Goal: Task Accomplishment & Management: Manage account settings

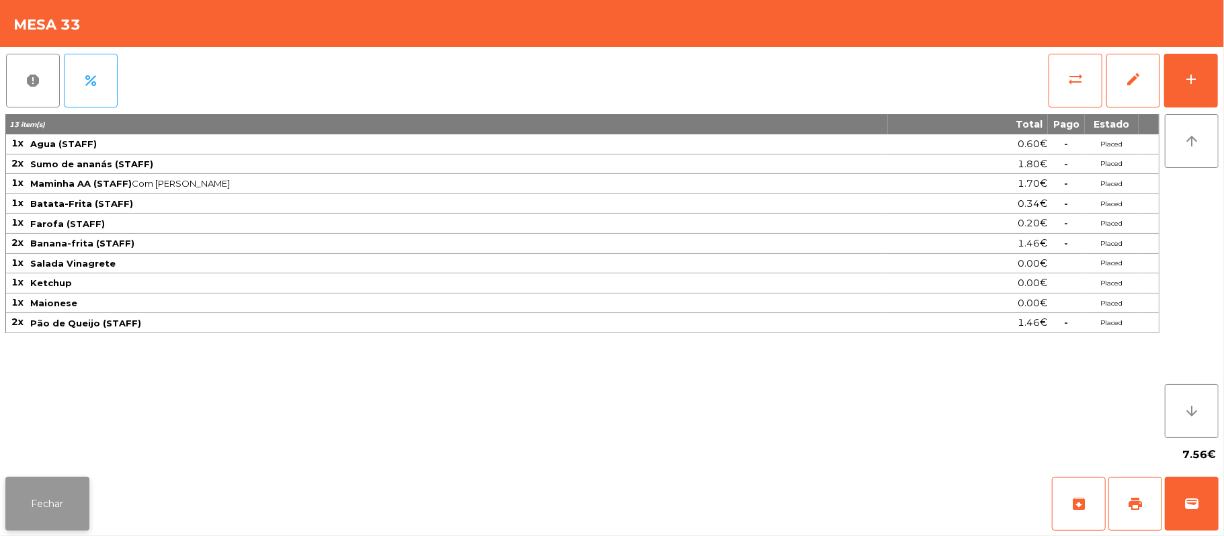
click at [63, 508] on button "Fechar" at bounding box center [47, 504] width 84 height 54
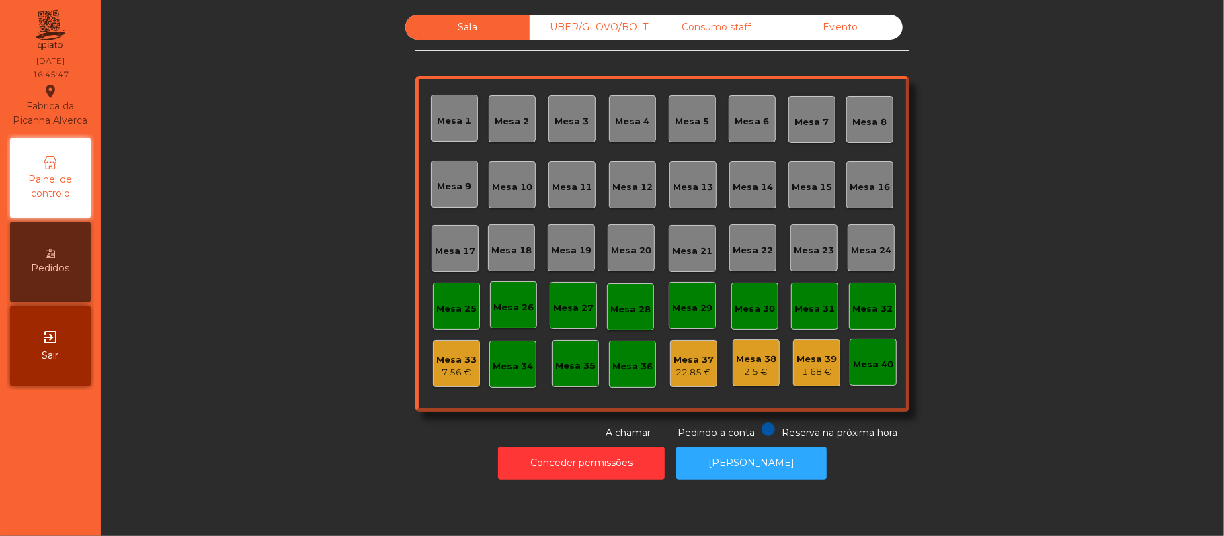
click at [692, 374] on div "22.85 €" at bounding box center [693, 372] width 40 height 13
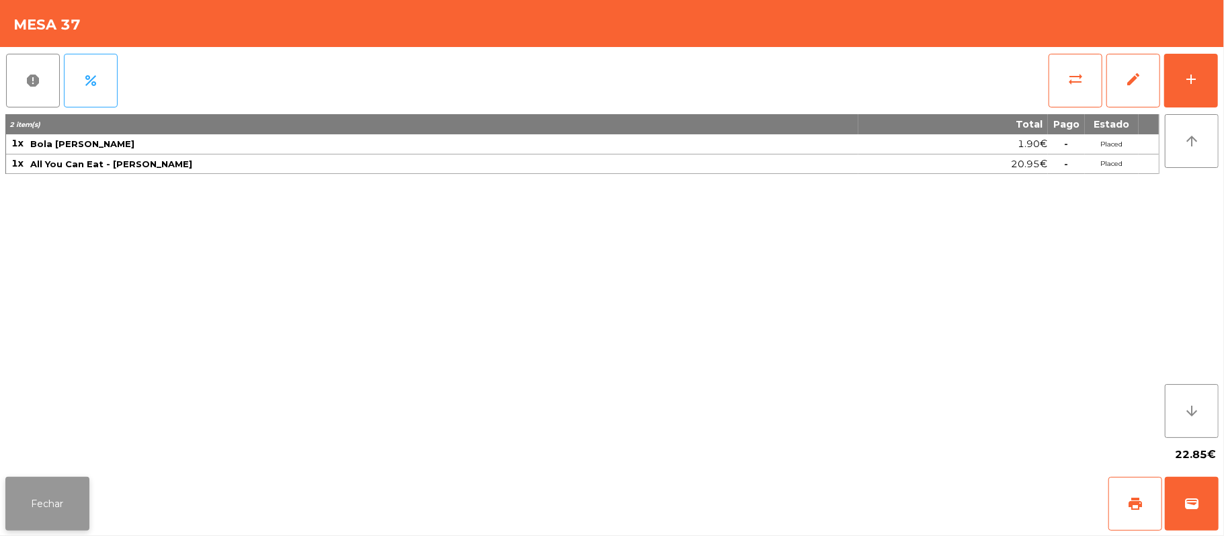
click at [43, 511] on button "Fechar" at bounding box center [47, 504] width 84 height 54
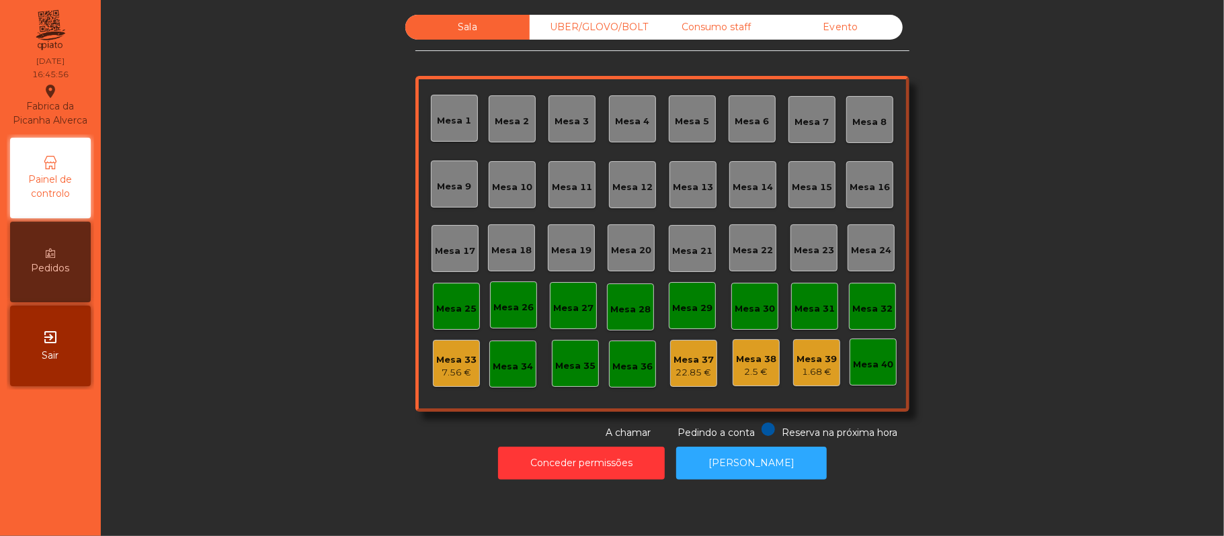
click at [460, 116] on div "Mesa 1" at bounding box center [455, 120] width 34 height 13
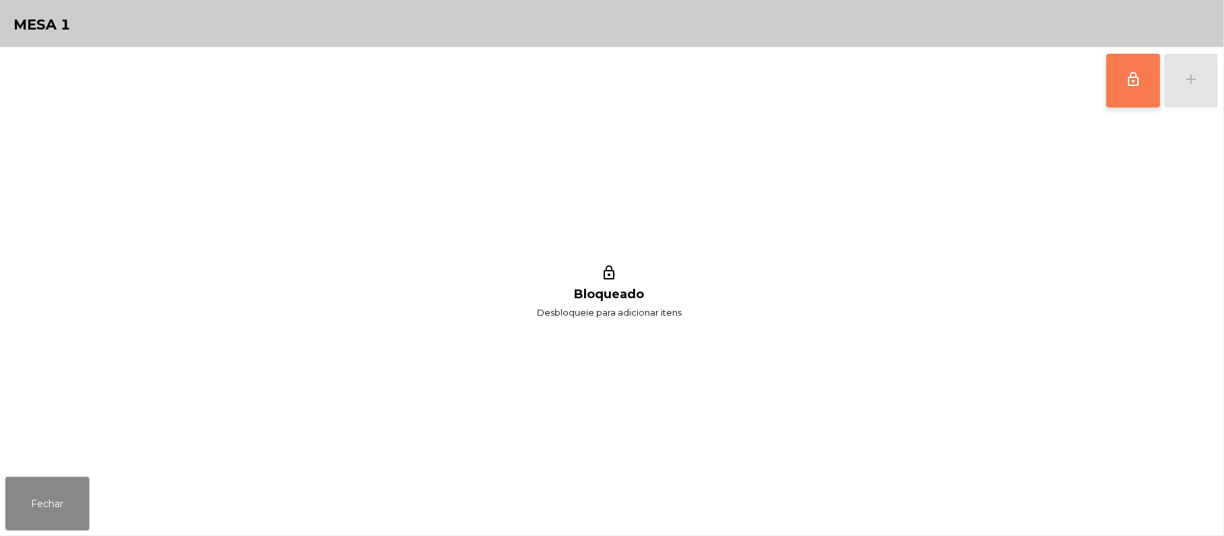
click at [1120, 81] on button "lock_outline" at bounding box center [1133, 81] width 54 height 54
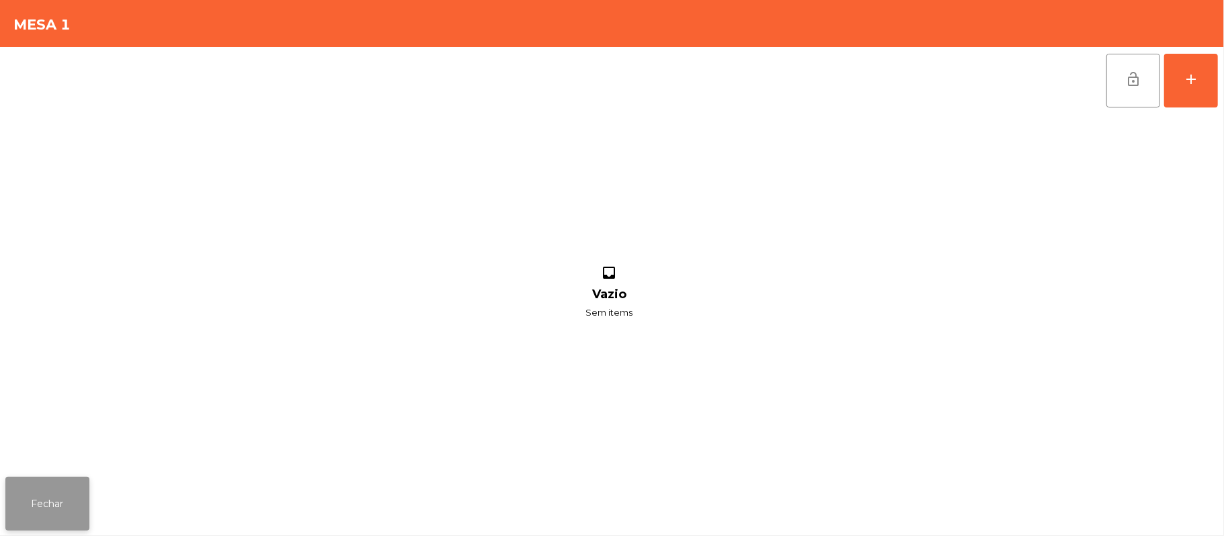
click at [59, 497] on button "Fechar" at bounding box center [47, 504] width 84 height 54
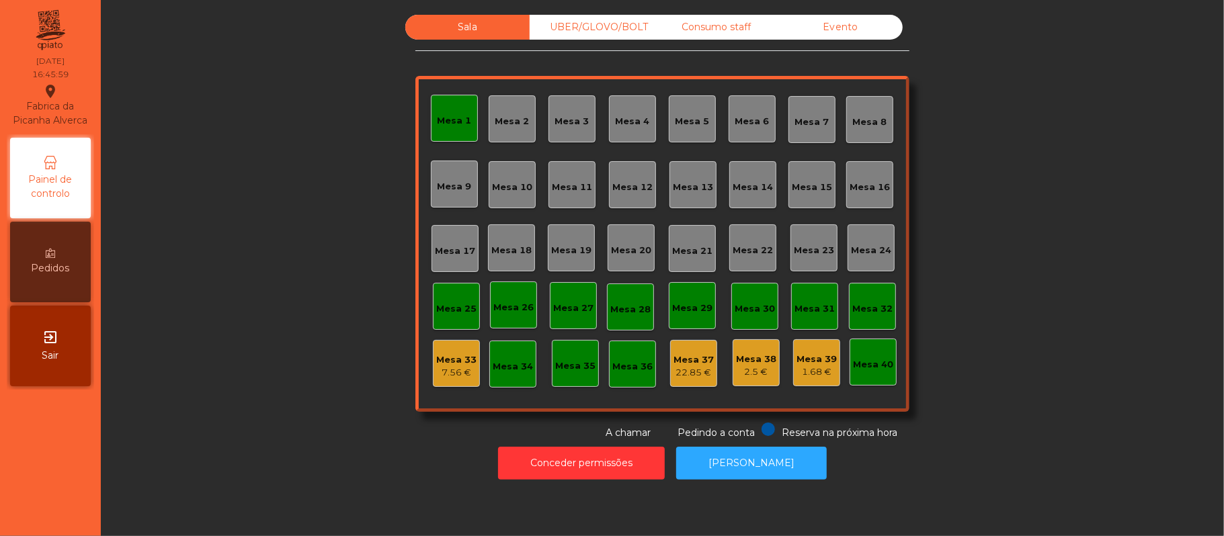
click at [688, 366] on div "22.85 €" at bounding box center [693, 372] width 40 height 13
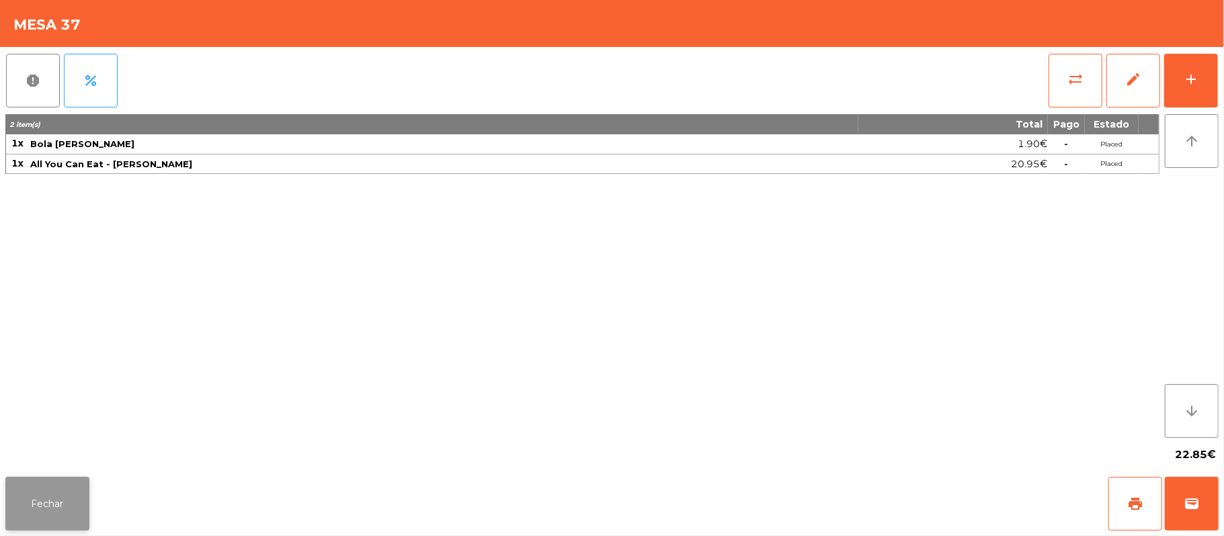
click at [57, 484] on button "Fechar" at bounding box center [47, 504] width 84 height 54
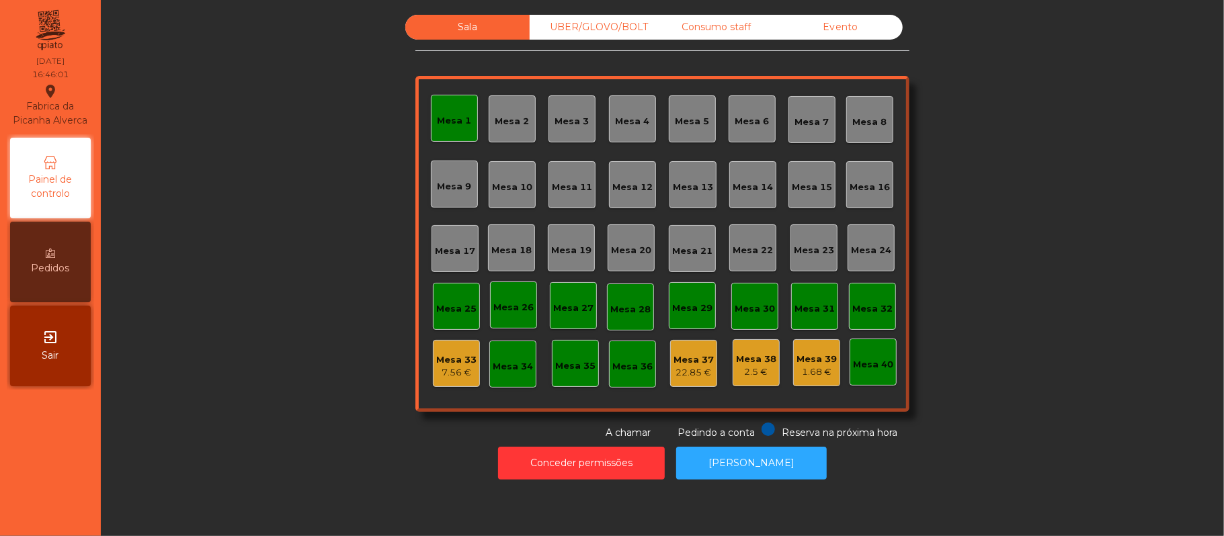
click at [759, 363] on div "Mesa 38" at bounding box center [756, 359] width 40 height 13
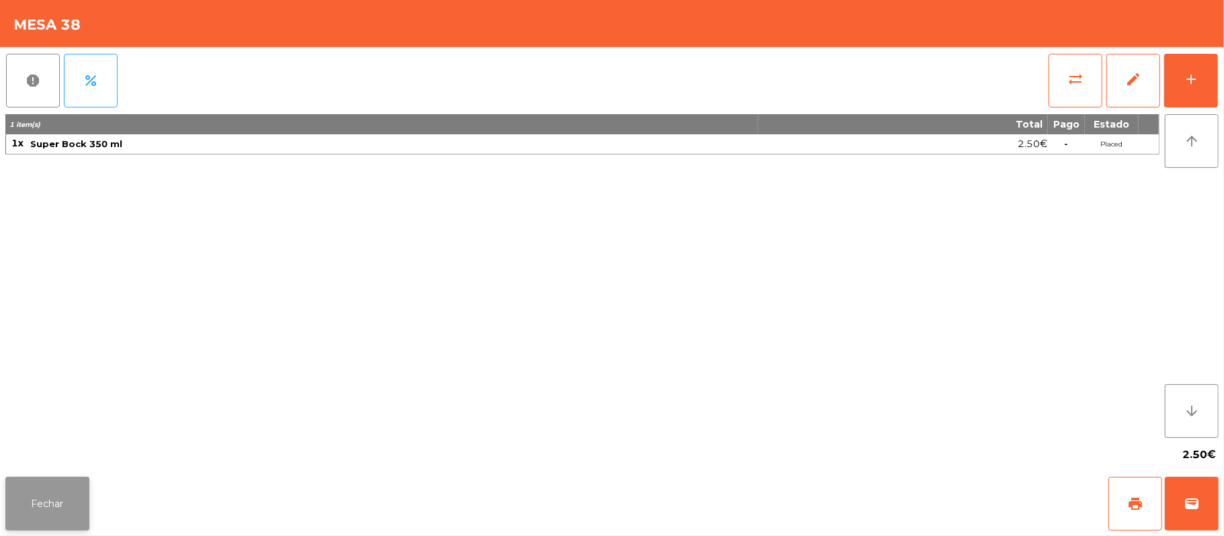
click at [54, 479] on button "Fechar" at bounding box center [47, 504] width 84 height 54
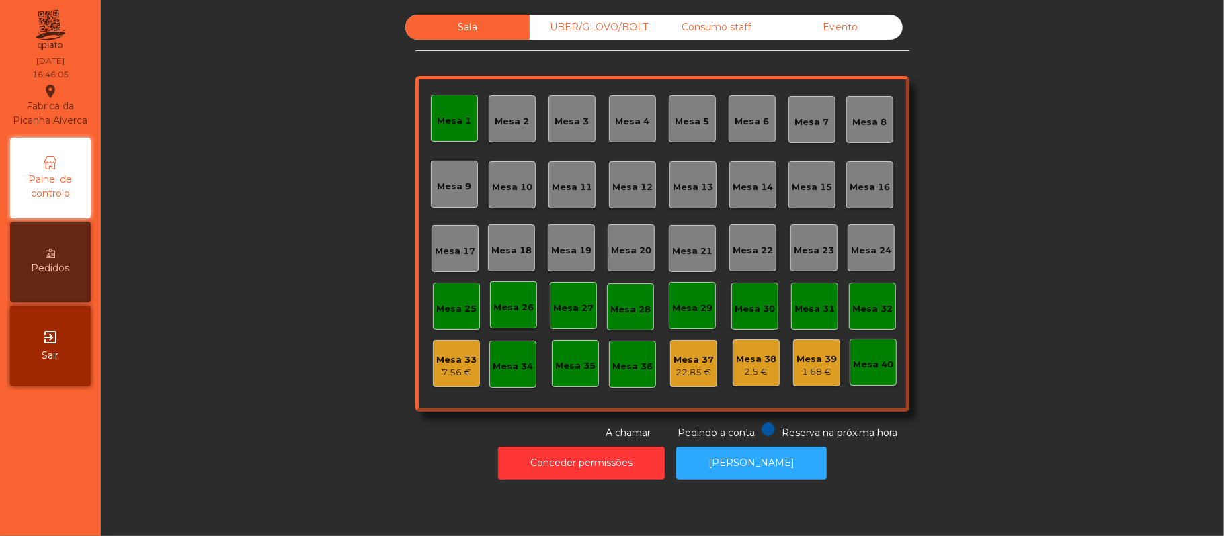
click at [684, 361] on div "Mesa 37" at bounding box center [693, 360] width 40 height 13
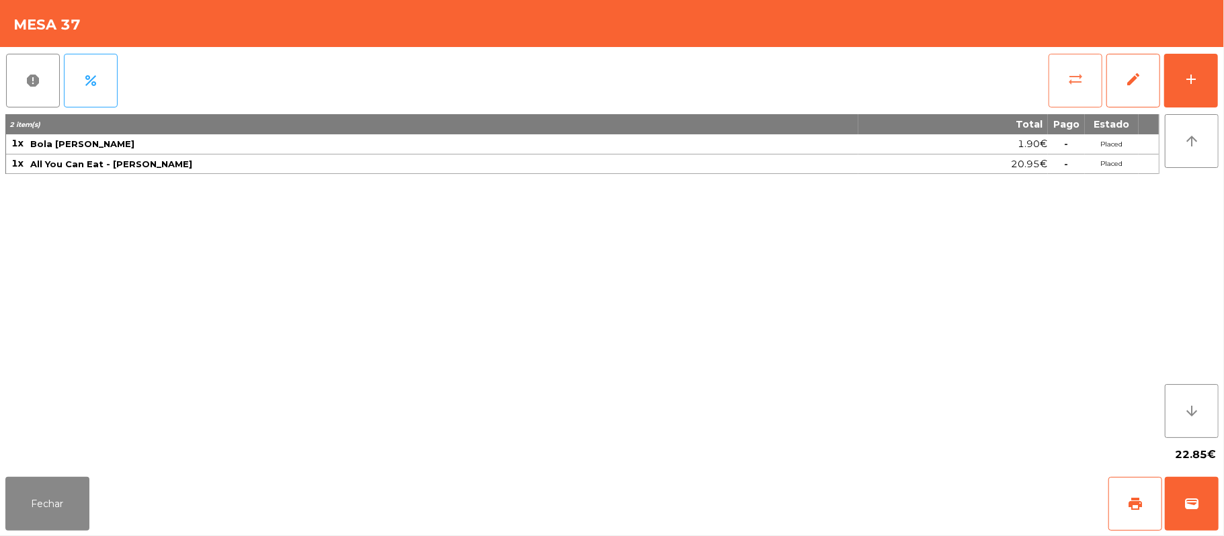
click at [1063, 65] on button "sync_alt" at bounding box center [1075, 81] width 54 height 54
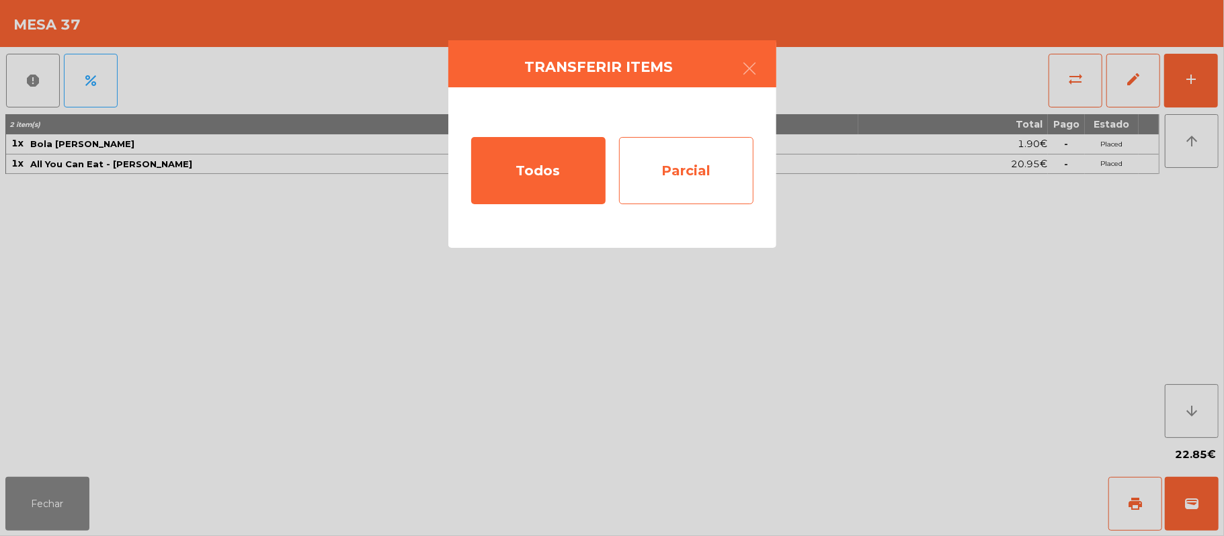
click at [695, 172] on div "Parcial" at bounding box center [686, 170] width 134 height 67
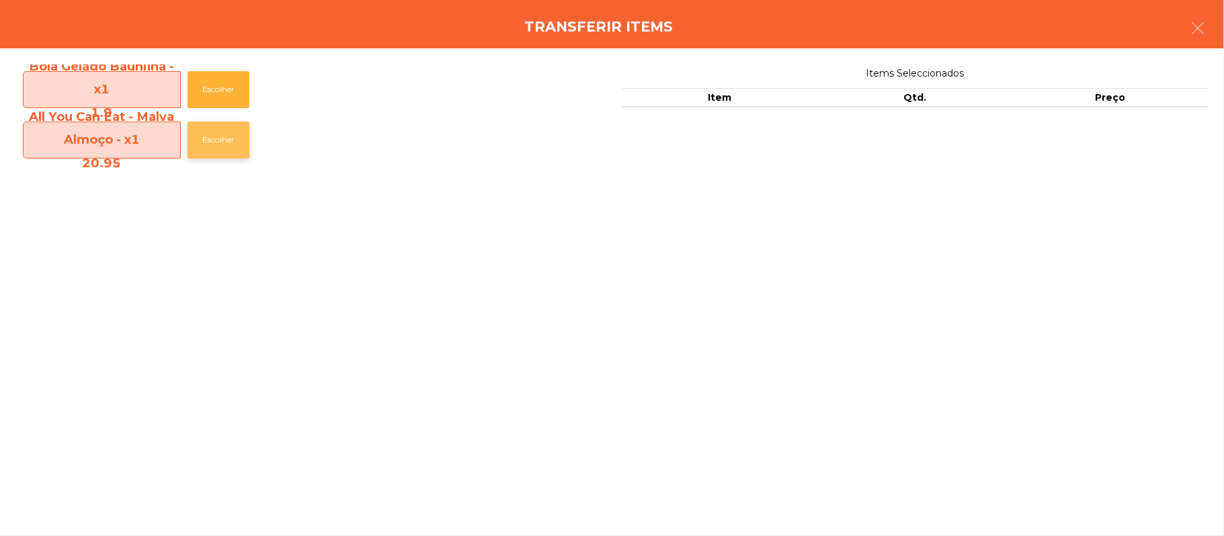
click at [223, 138] on button "Escolher" at bounding box center [219, 140] width 62 height 37
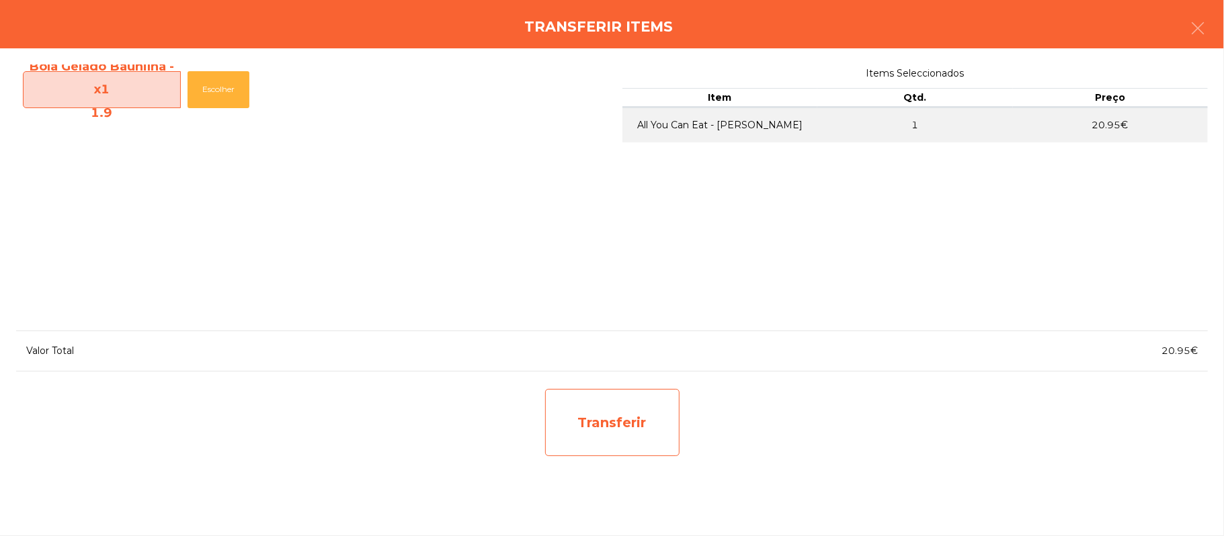
click at [585, 417] on div "Transferir" at bounding box center [612, 422] width 134 height 67
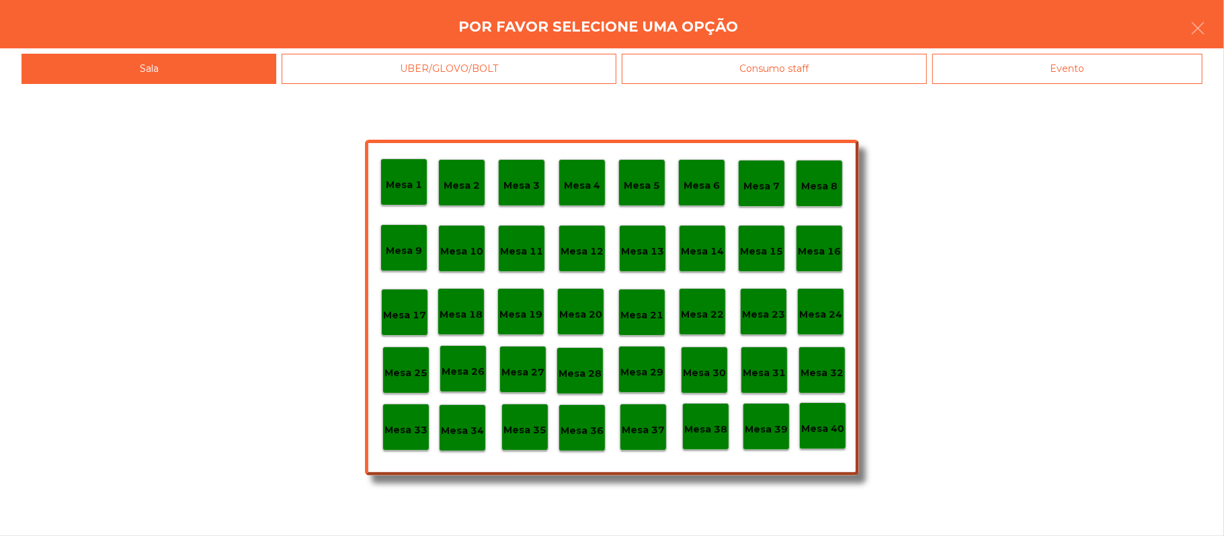
click at [402, 196] on div "Mesa 1" at bounding box center [403, 182] width 47 height 47
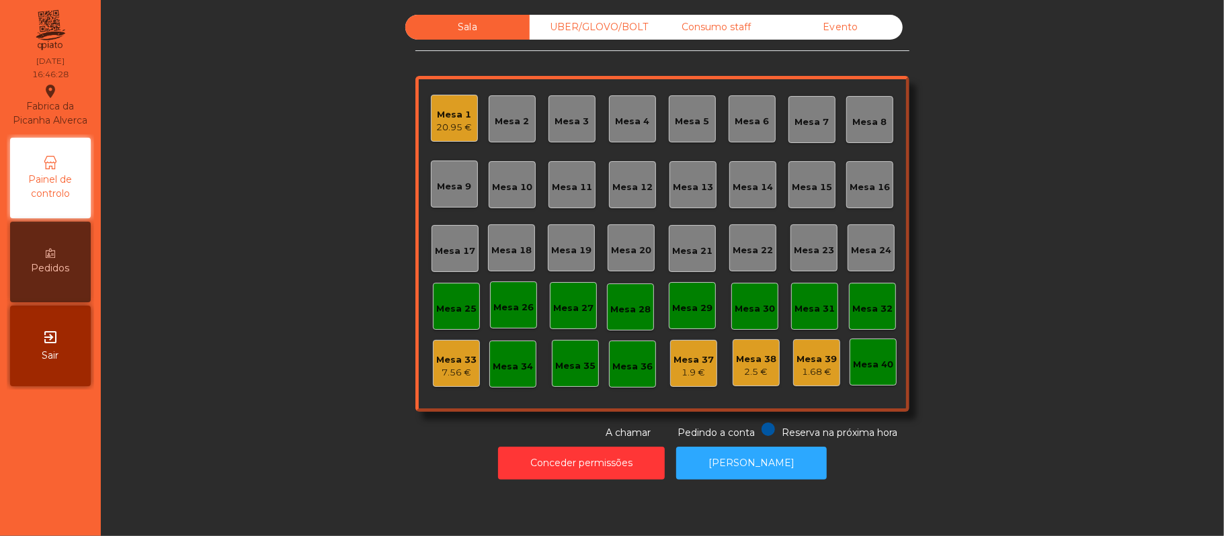
click at [460, 100] on div "Mesa 1 20.95 €" at bounding box center [454, 118] width 47 height 47
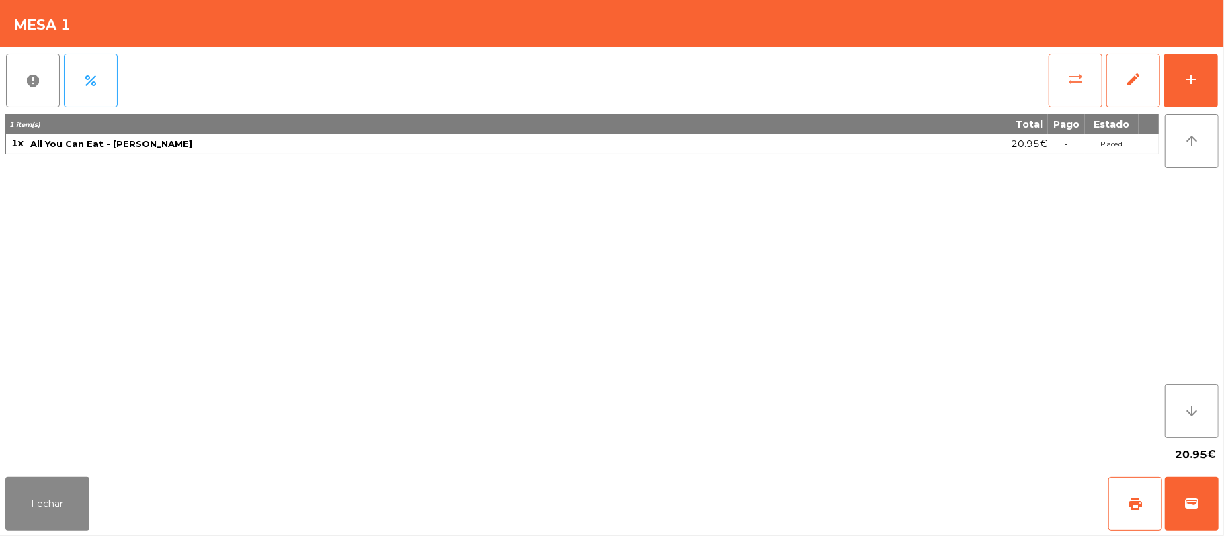
click at [1063, 60] on button "sync_alt" at bounding box center [1075, 81] width 54 height 54
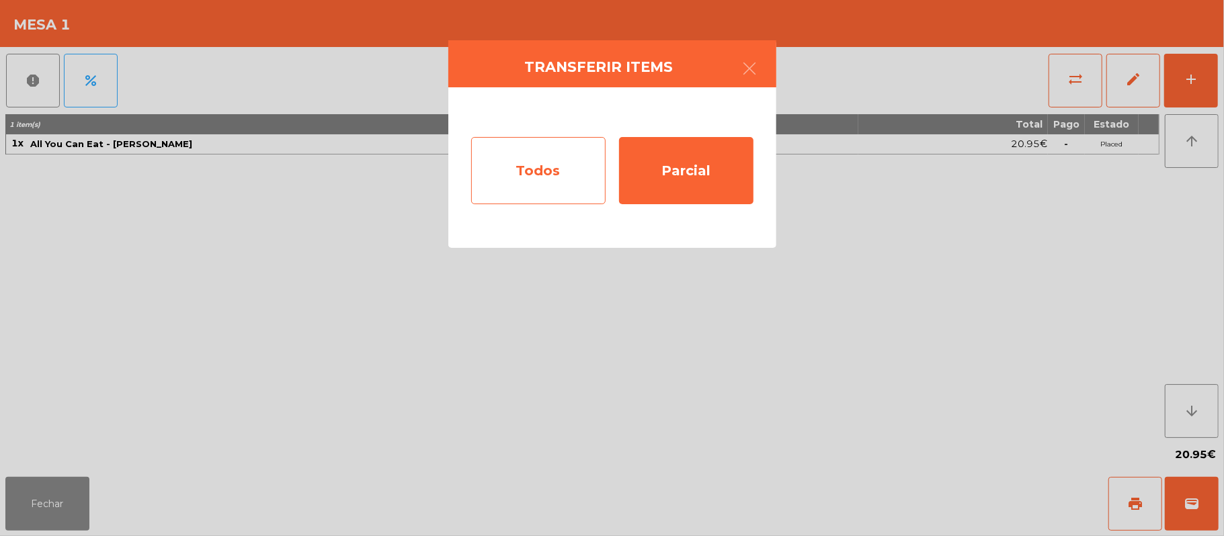
click at [559, 153] on div "Todos" at bounding box center [538, 170] width 134 height 67
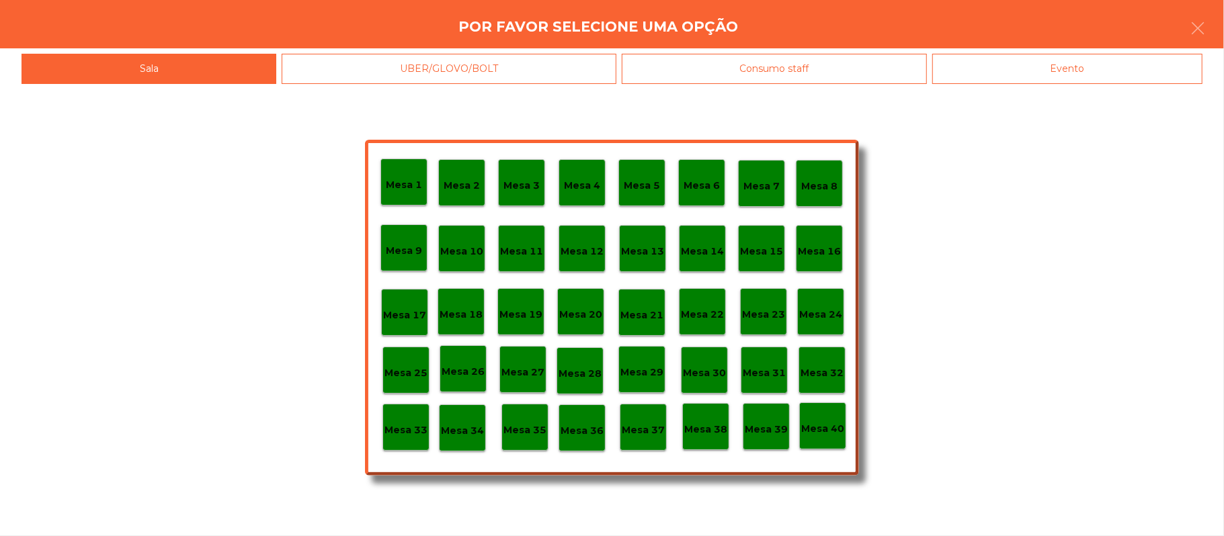
click at [762, 420] on div "Mesa 39" at bounding box center [766, 427] width 43 height 21
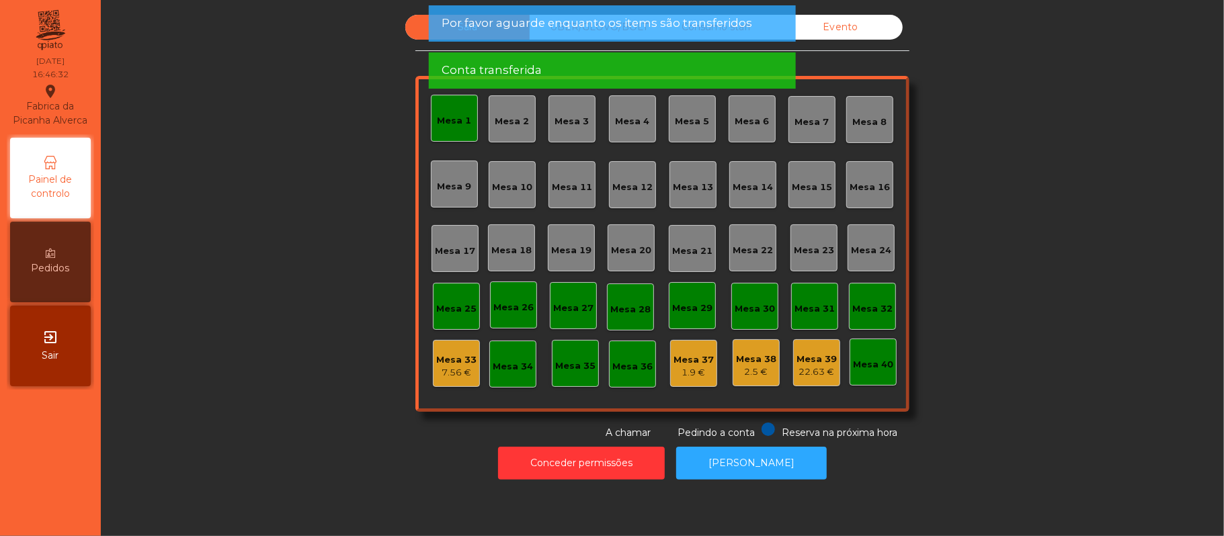
click at [440, 106] on div "Mesa 1" at bounding box center [454, 118] width 47 height 47
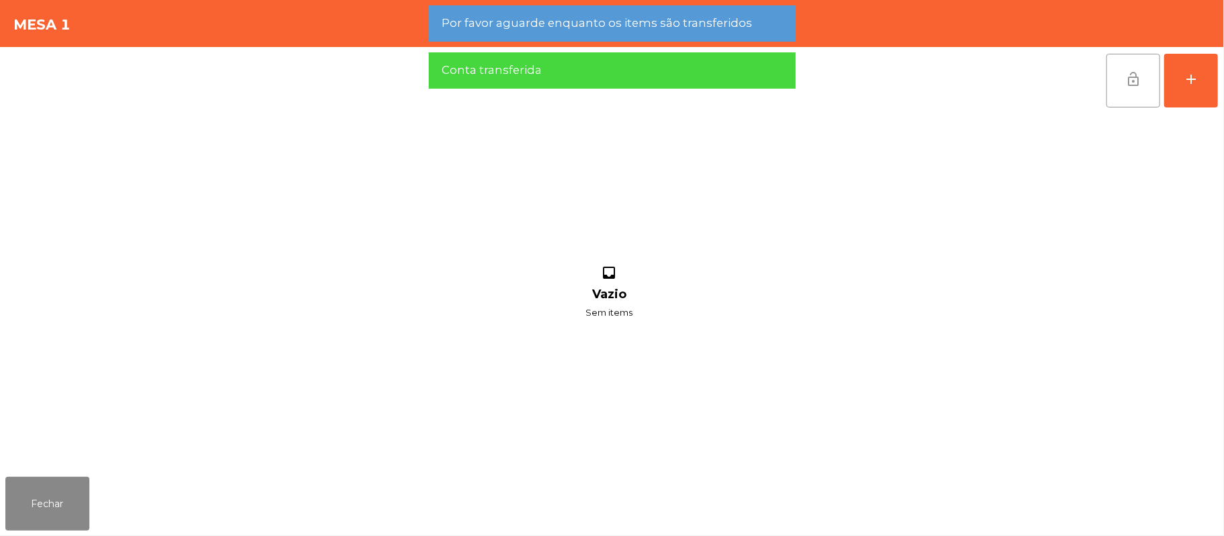
click at [1112, 79] on button "lock_open" at bounding box center [1133, 81] width 54 height 54
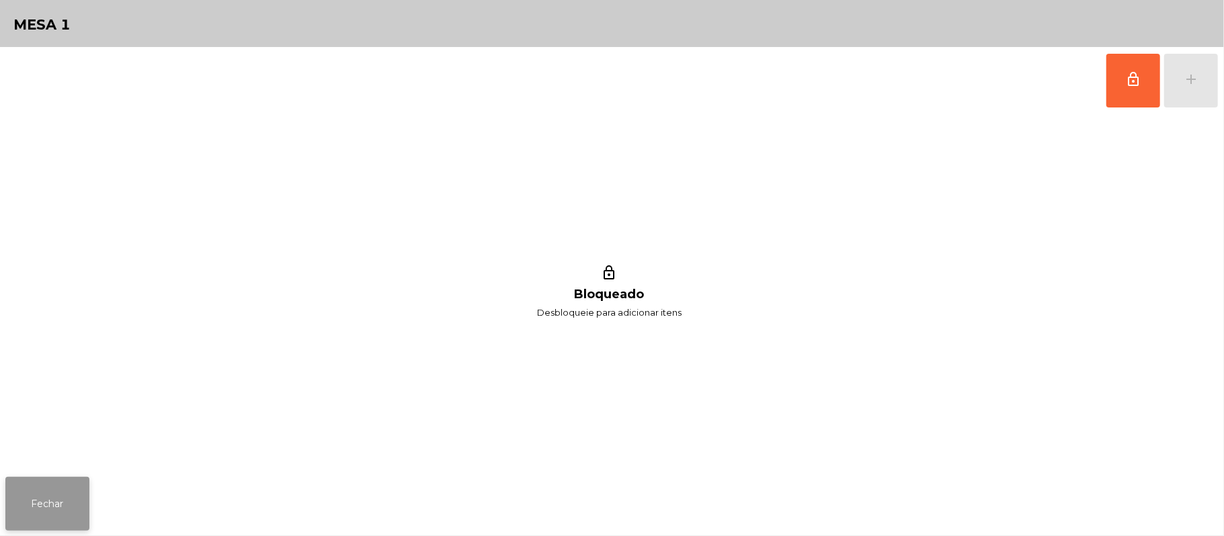
click at [11, 513] on button "Fechar" at bounding box center [47, 504] width 84 height 54
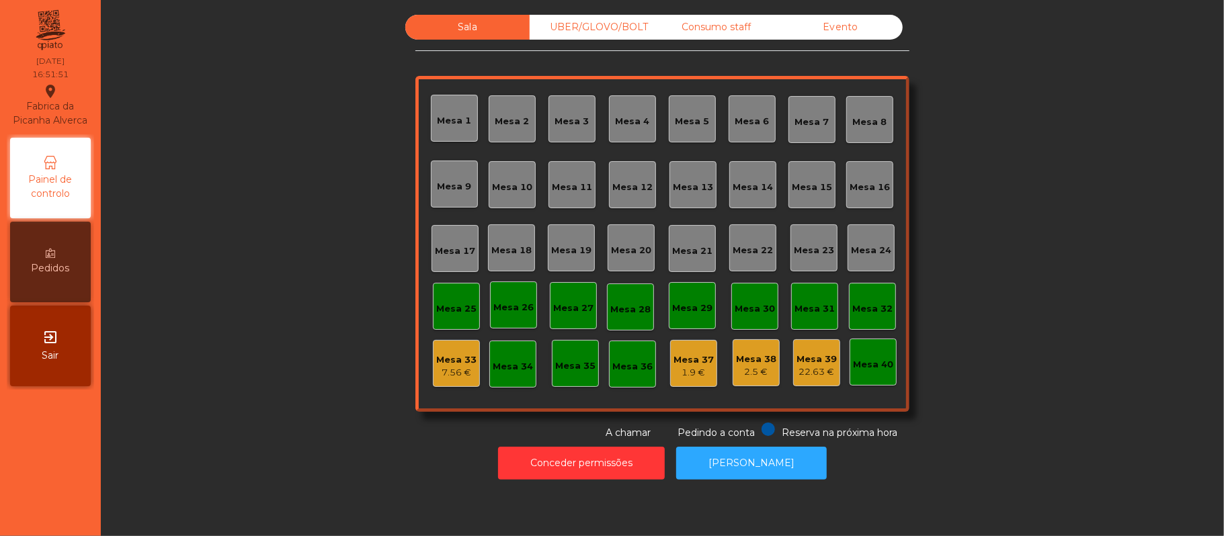
click at [862, 22] on div "Evento" at bounding box center [840, 27] width 124 height 25
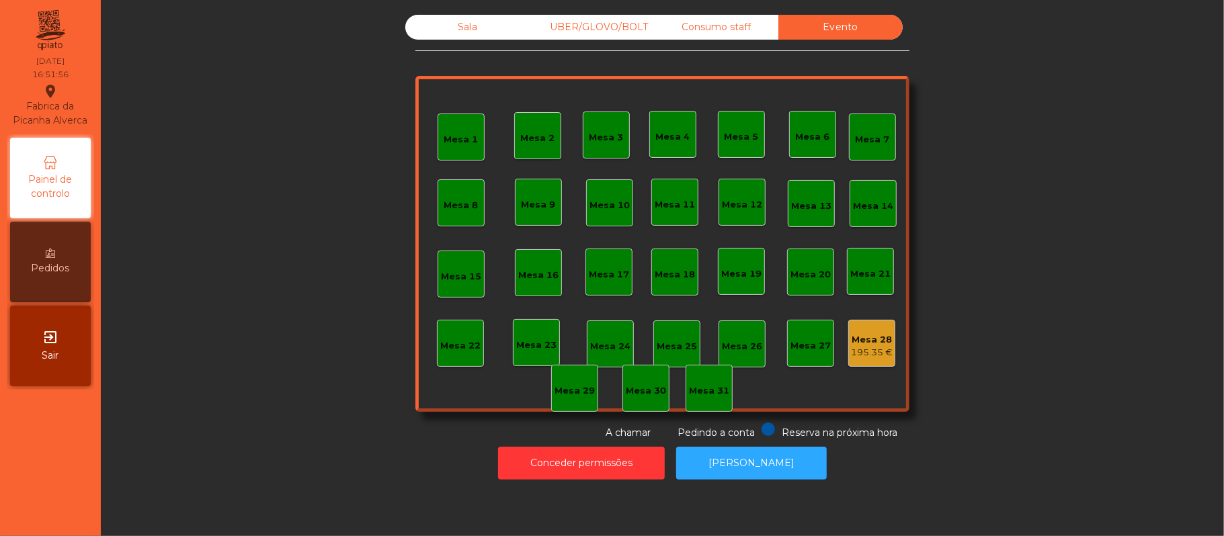
click at [458, 28] on div "Sala" at bounding box center [467, 27] width 124 height 25
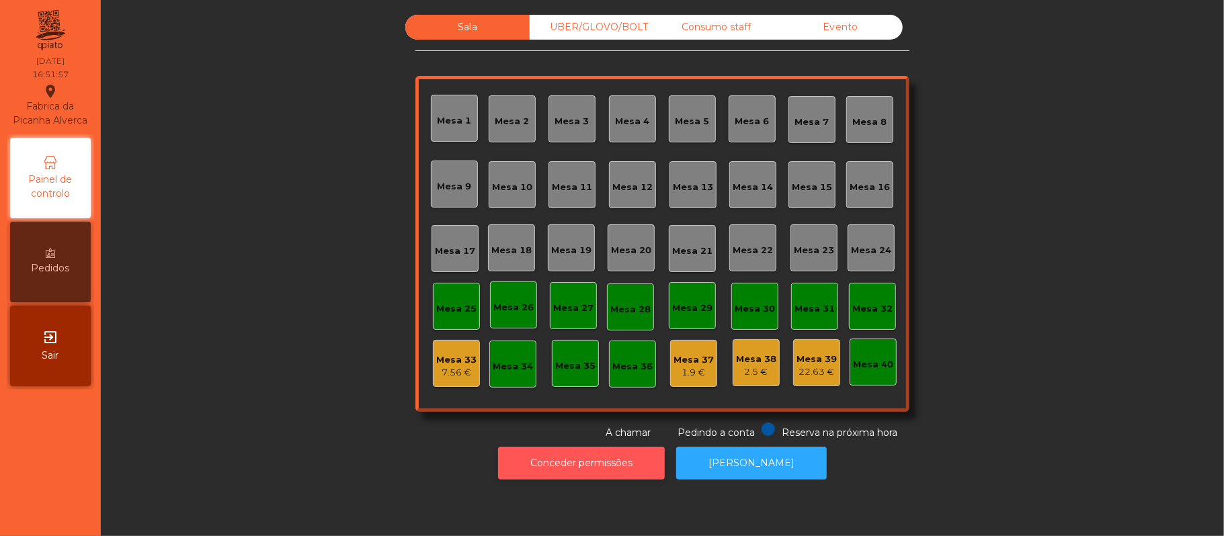
click at [581, 461] on button "Conceder permissões" at bounding box center [581, 463] width 167 height 33
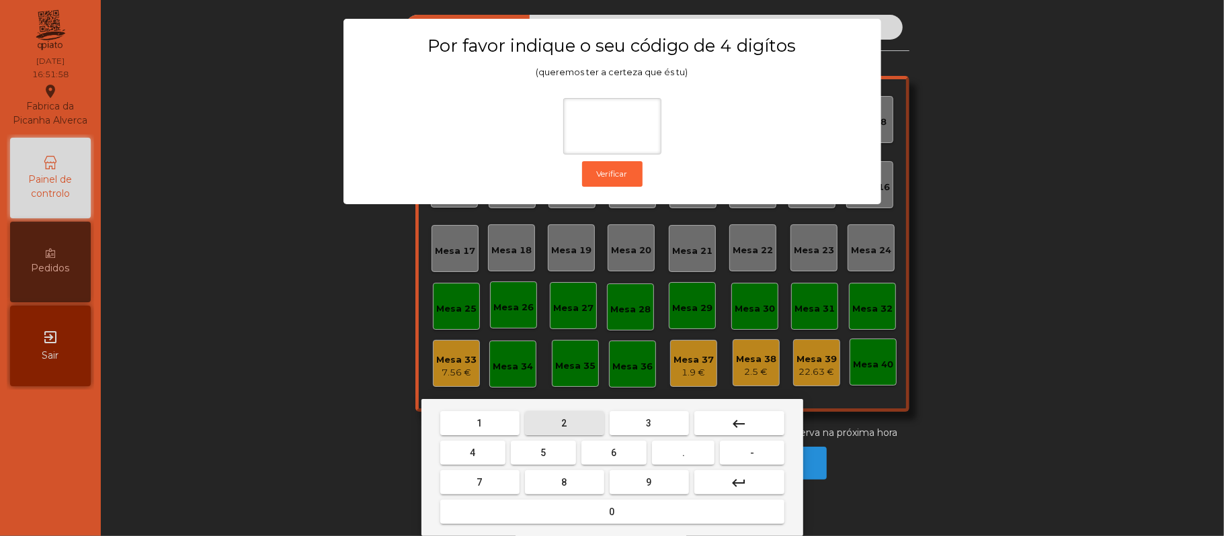
click at [575, 418] on button "2" at bounding box center [564, 423] width 79 height 24
click at [610, 454] on button "6" at bounding box center [613, 453] width 65 height 24
click at [487, 422] on button "1" at bounding box center [479, 423] width 79 height 24
click at [543, 456] on span "5" at bounding box center [542, 453] width 5 height 11
type input "****"
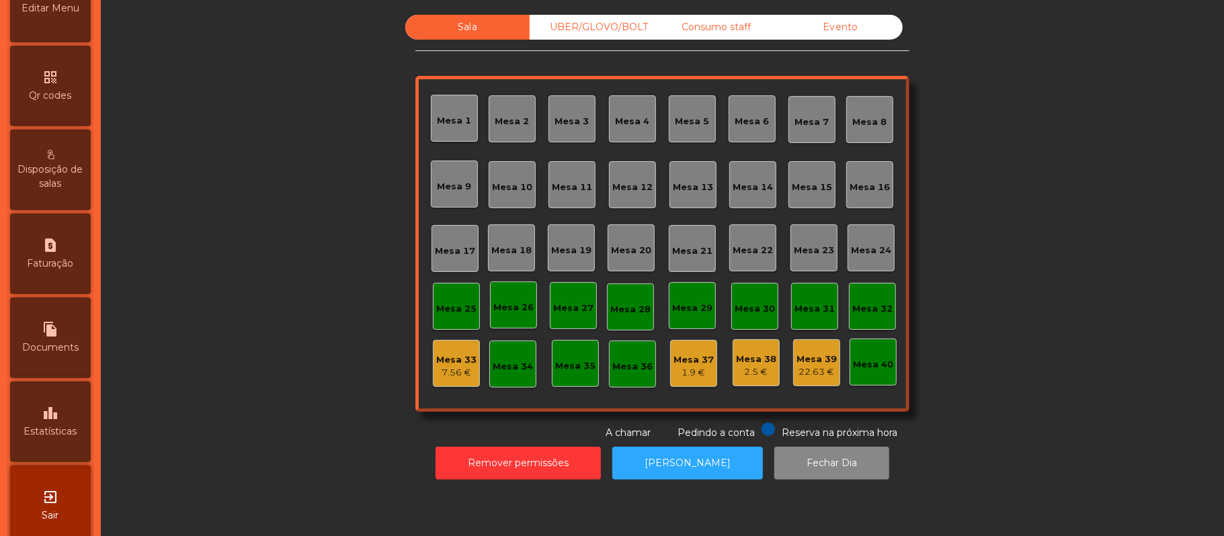
click at [71, 423] on div "leaderboard Estatísticas" at bounding box center [50, 422] width 81 height 81
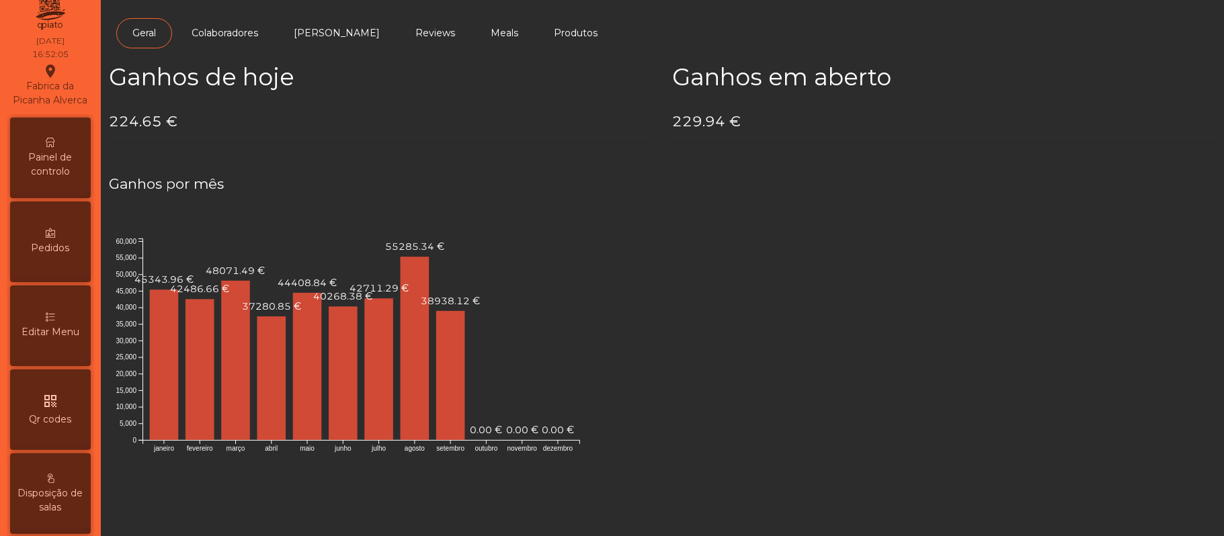
scroll to position [11, 0]
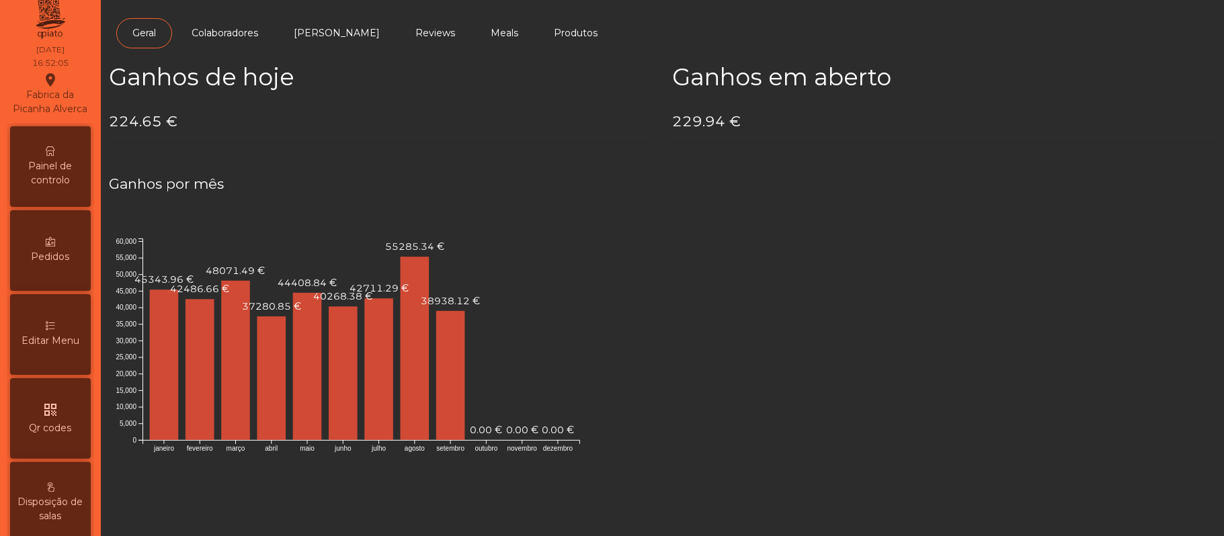
click at [54, 179] on span "Painel de controlo" at bounding box center [50, 173] width 74 height 28
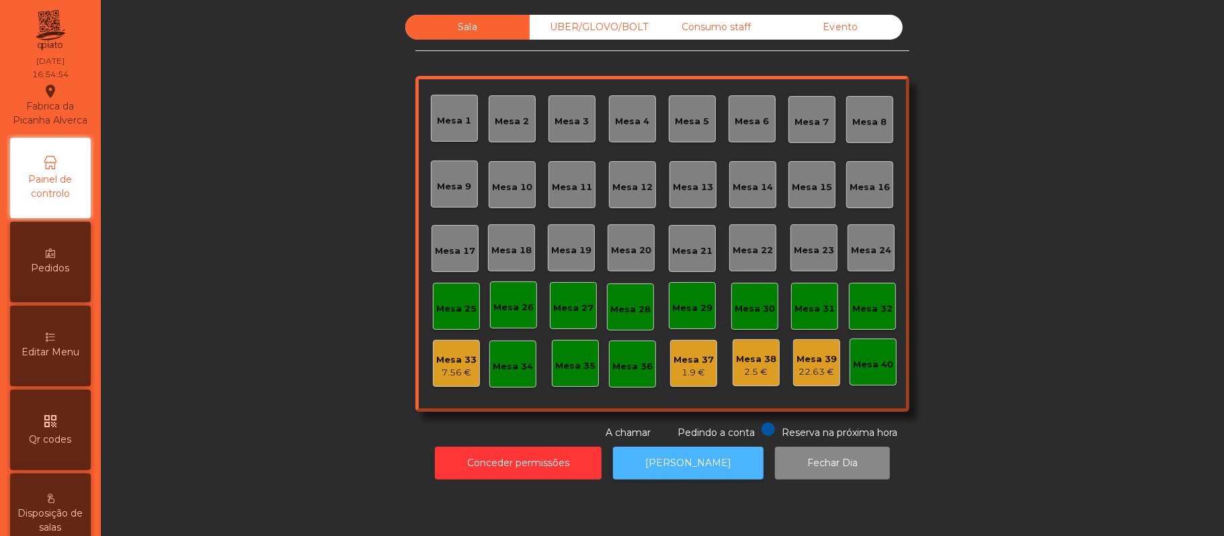
click at [706, 466] on button "[PERSON_NAME]" at bounding box center [688, 463] width 151 height 33
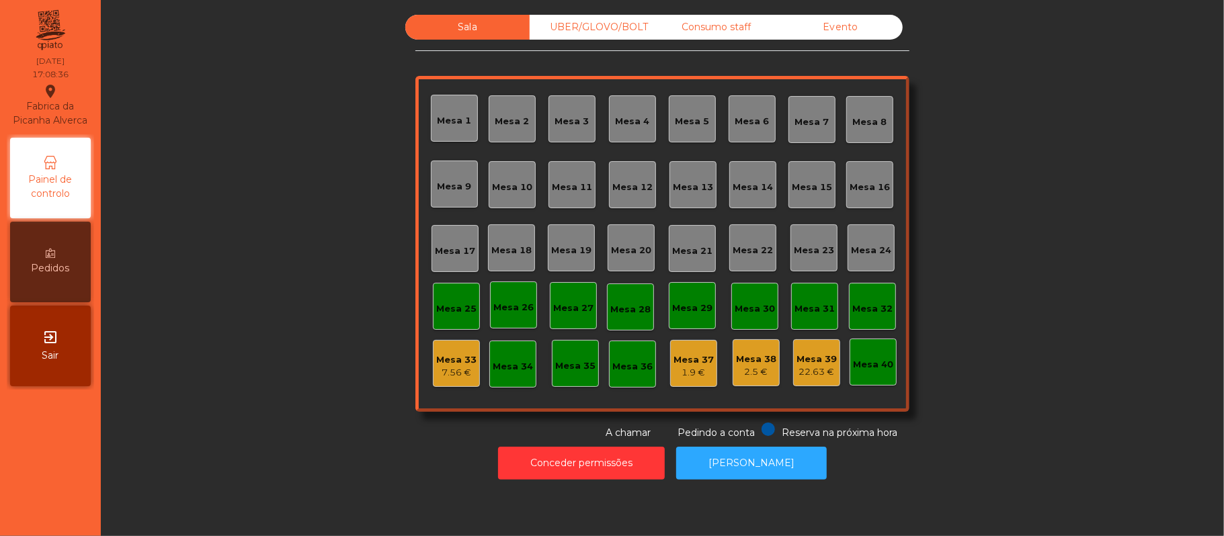
click at [727, 22] on div "Consumo staff" at bounding box center [716, 27] width 124 height 25
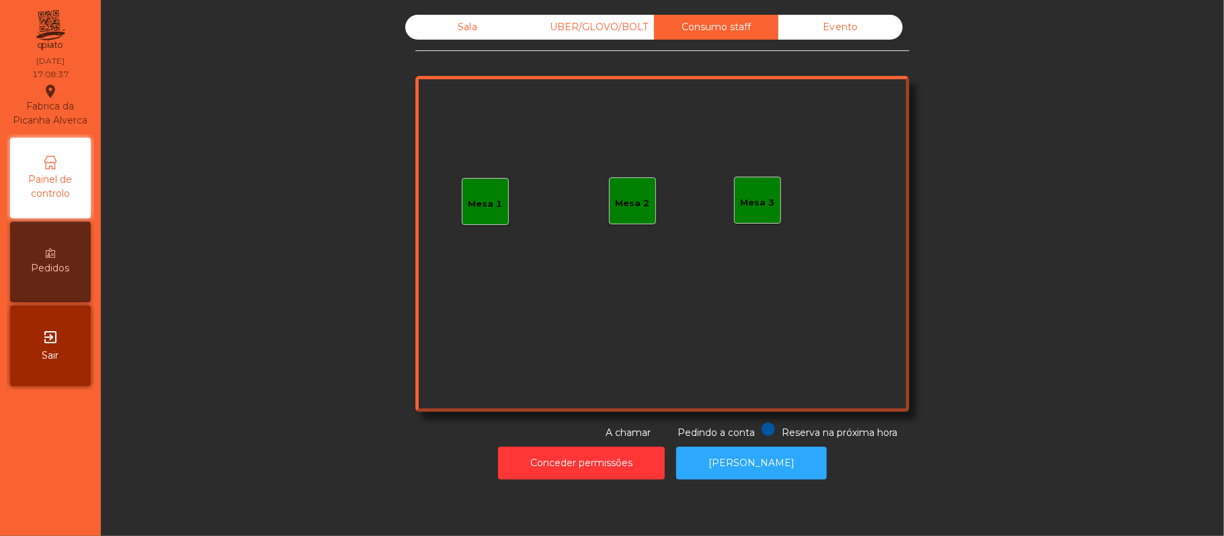
click at [734, 197] on div "Mesa 3" at bounding box center [757, 200] width 47 height 47
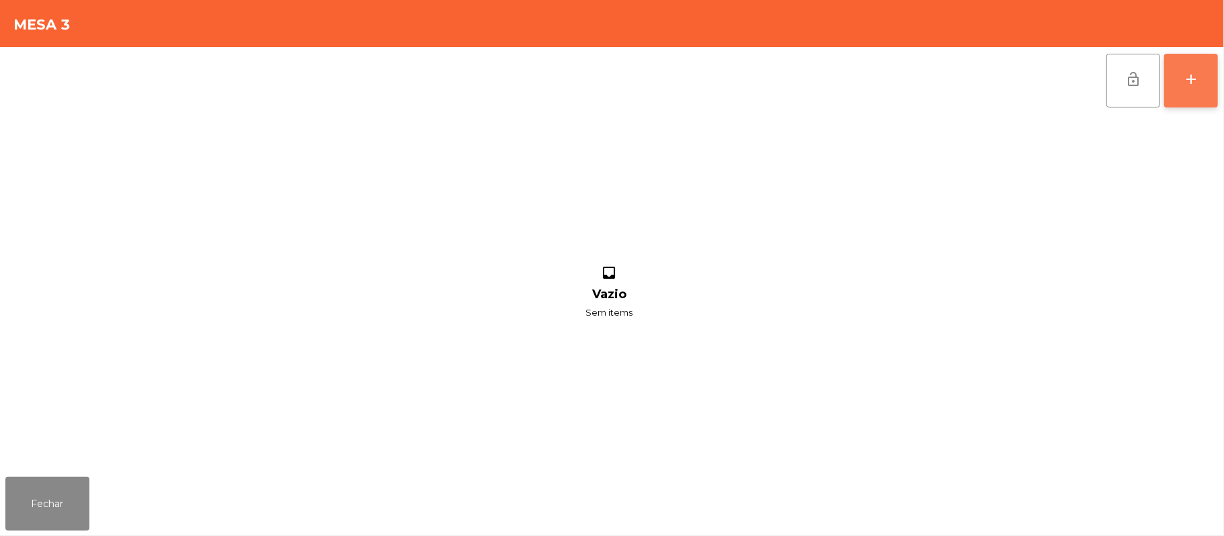
click at [1186, 73] on div "add" at bounding box center [1191, 79] width 16 height 16
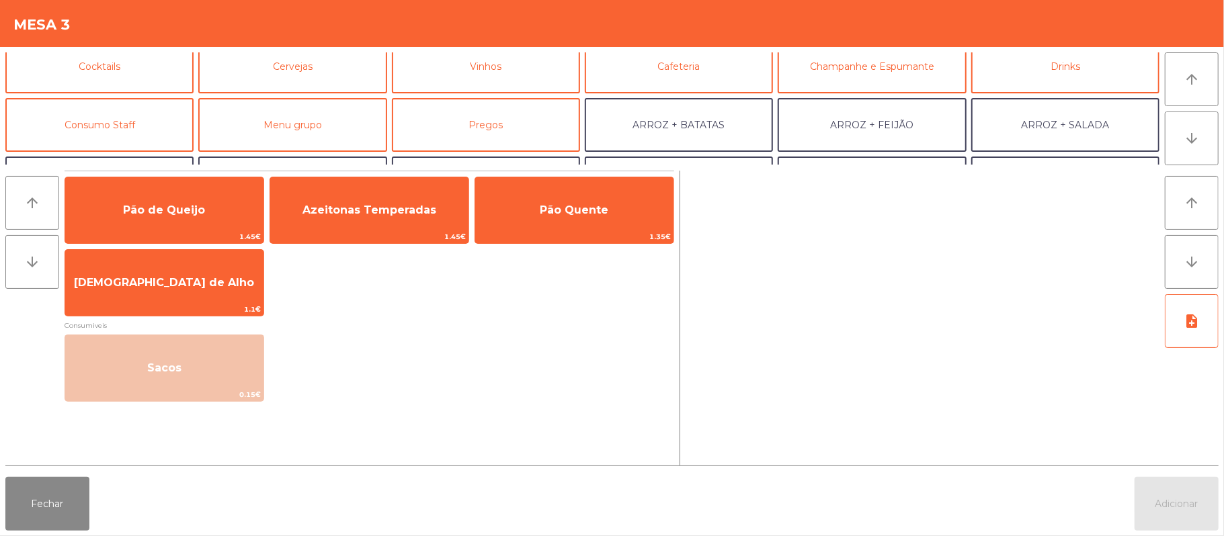
scroll to position [71, 0]
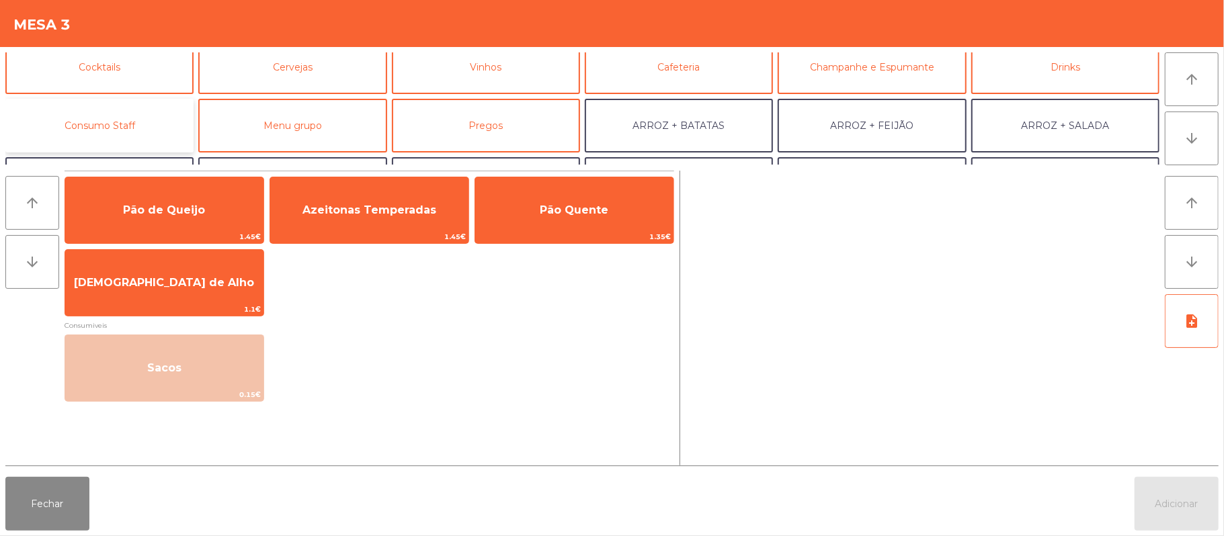
click at [148, 109] on button "Consumo Staff" at bounding box center [99, 126] width 188 height 54
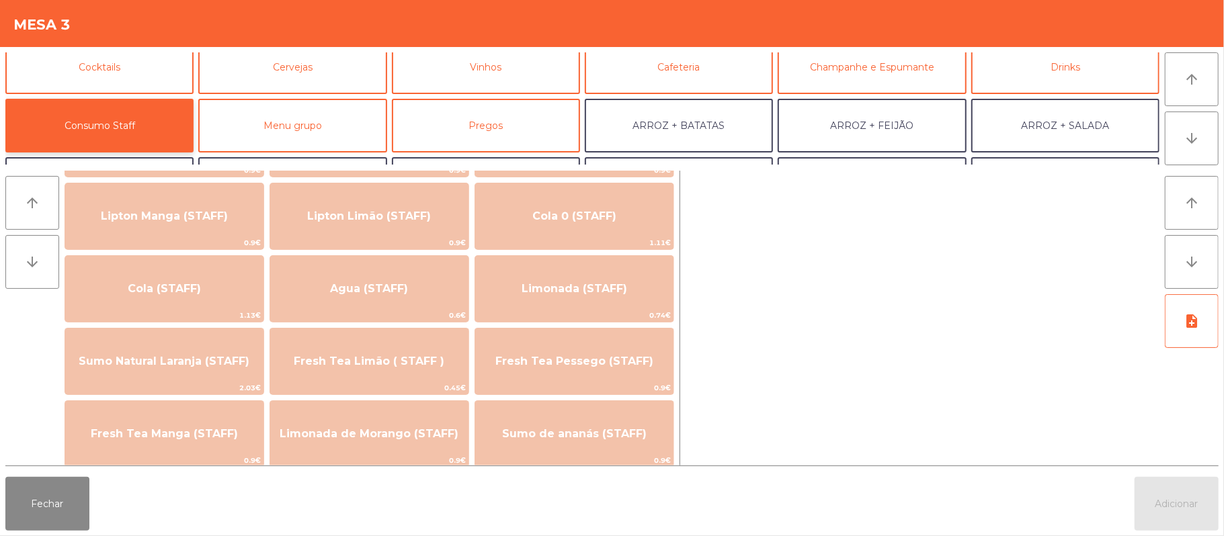
scroll to position [276, 0]
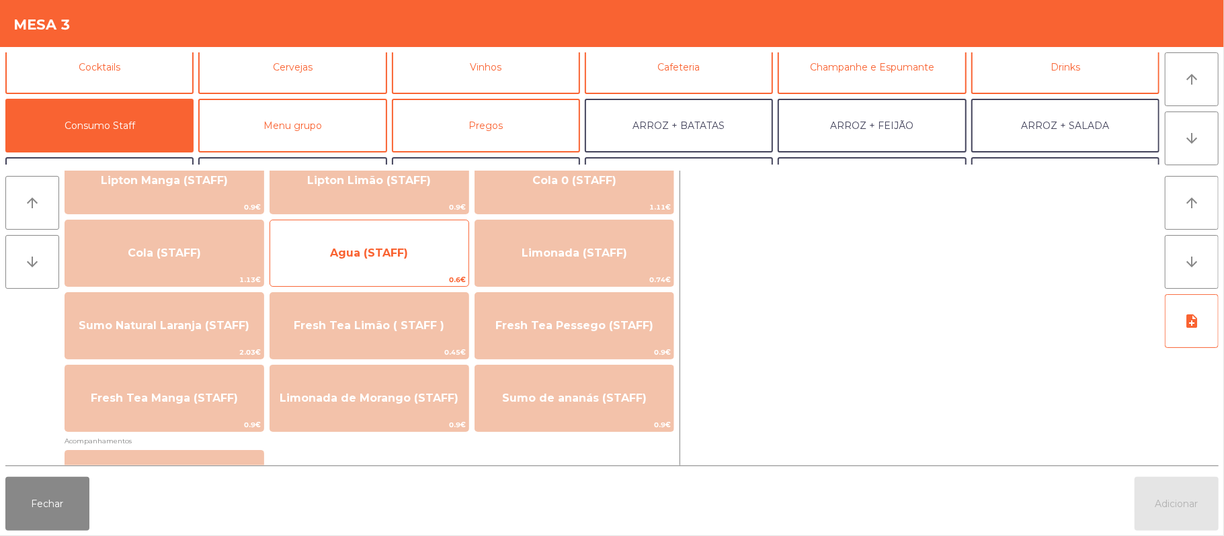
click at [402, 243] on span "Agua (STAFF)" at bounding box center [369, 253] width 198 height 36
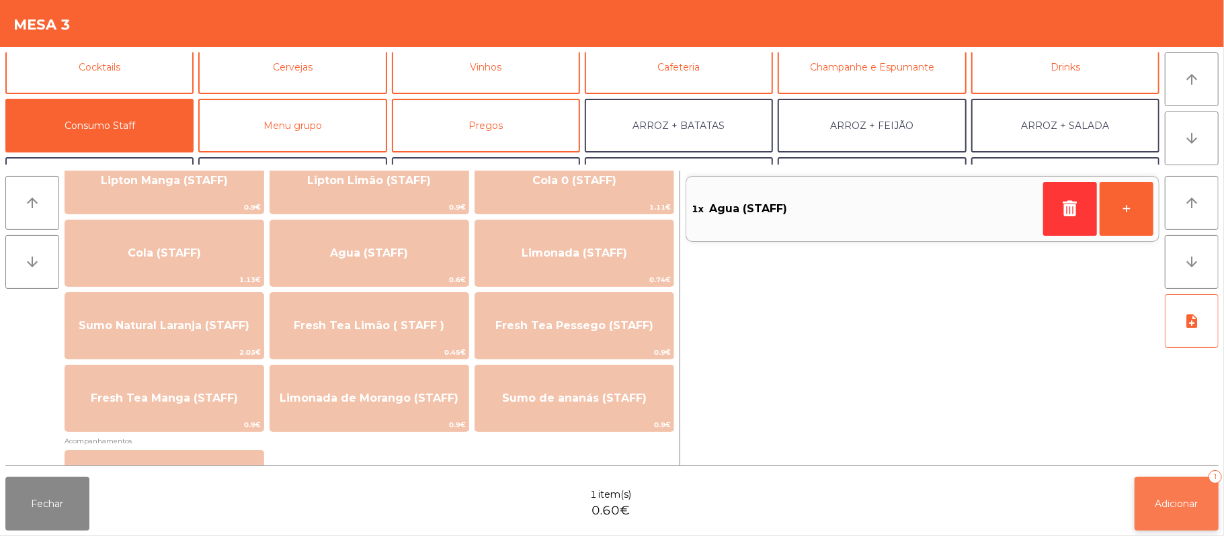
click at [1170, 503] on span "Adicionar" at bounding box center [1176, 504] width 43 height 12
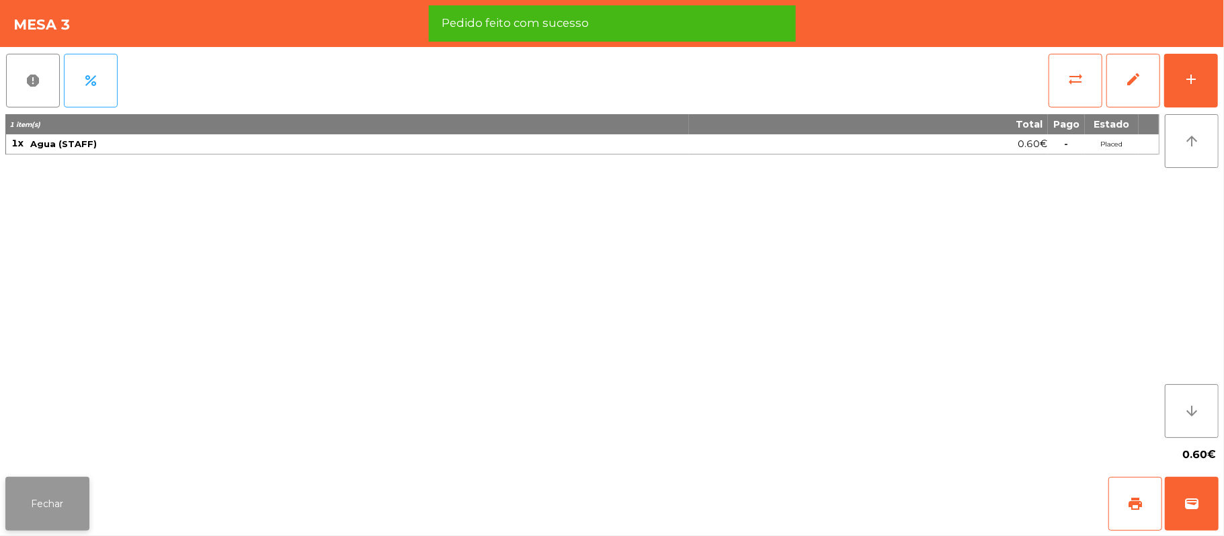
click at [39, 484] on button "Fechar" at bounding box center [47, 504] width 84 height 54
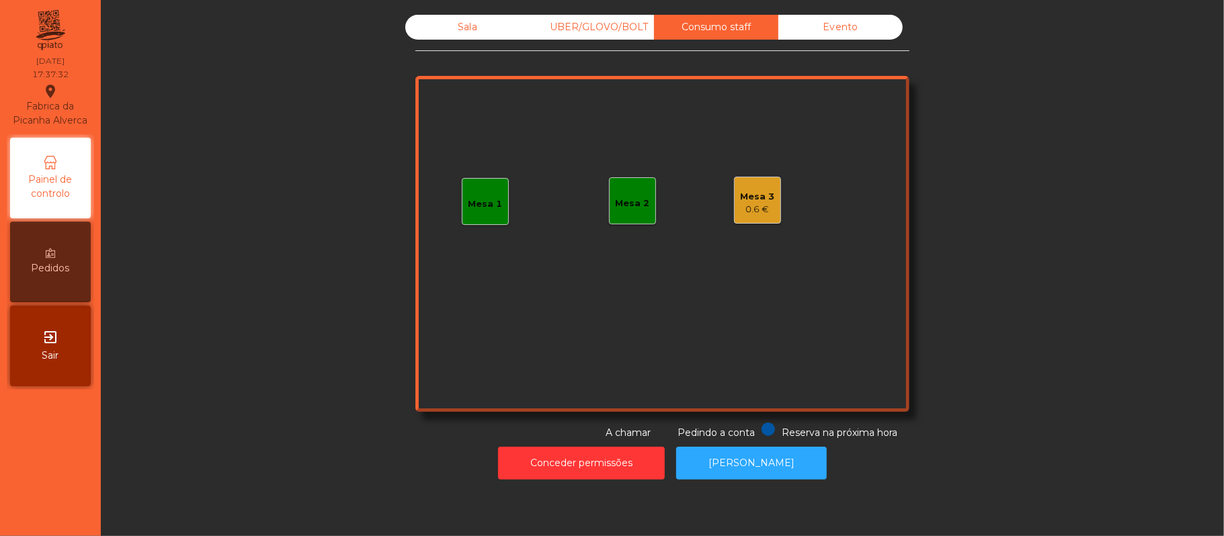
click at [463, 19] on div "Sala" at bounding box center [467, 27] width 124 height 25
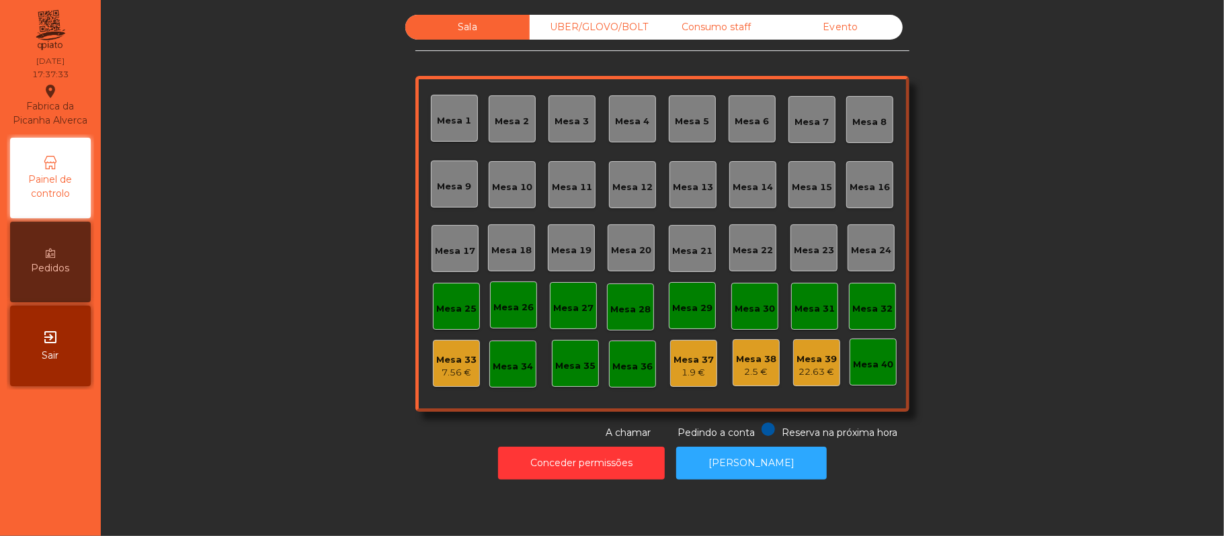
click at [812, 361] on div "Mesa 39" at bounding box center [816, 359] width 40 height 13
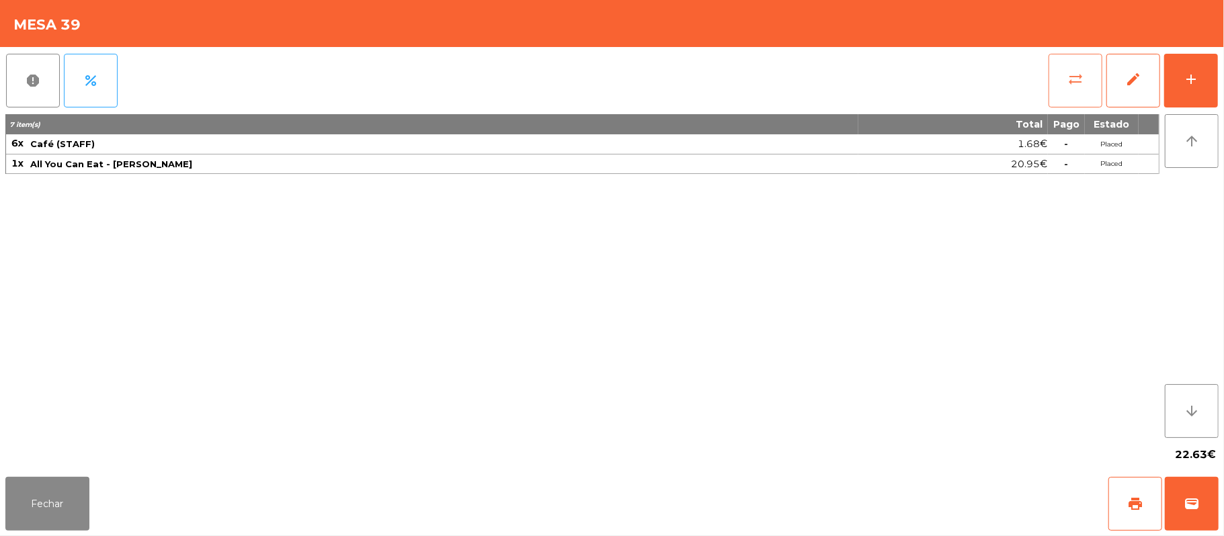
click at [1073, 83] on span "sync_alt" at bounding box center [1075, 79] width 16 height 16
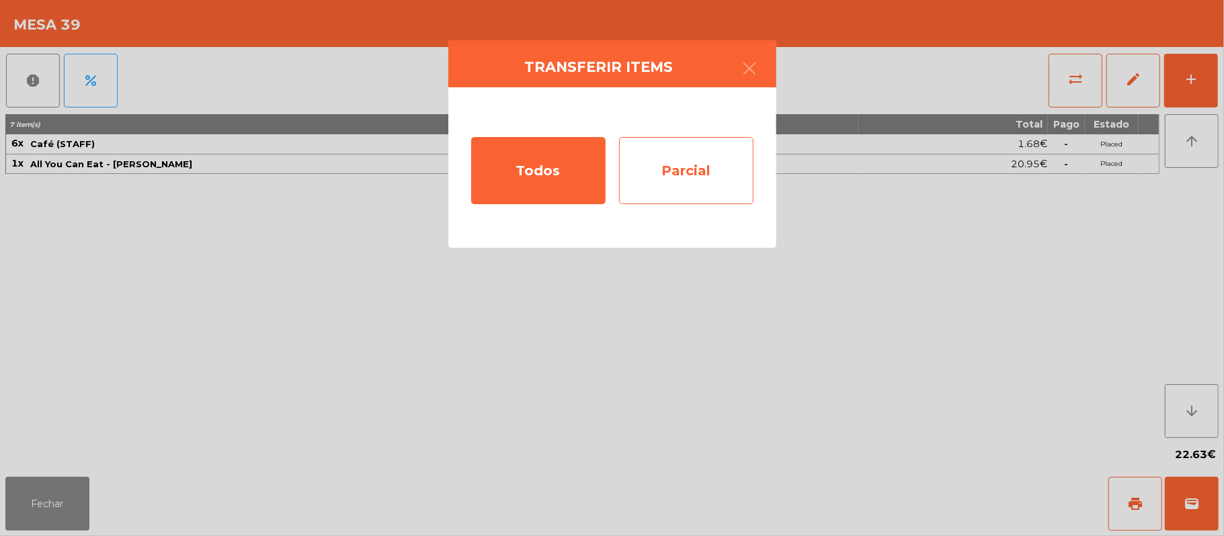
click at [675, 172] on div "Parcial" at bounding box center [686, 170] width 134 height 67
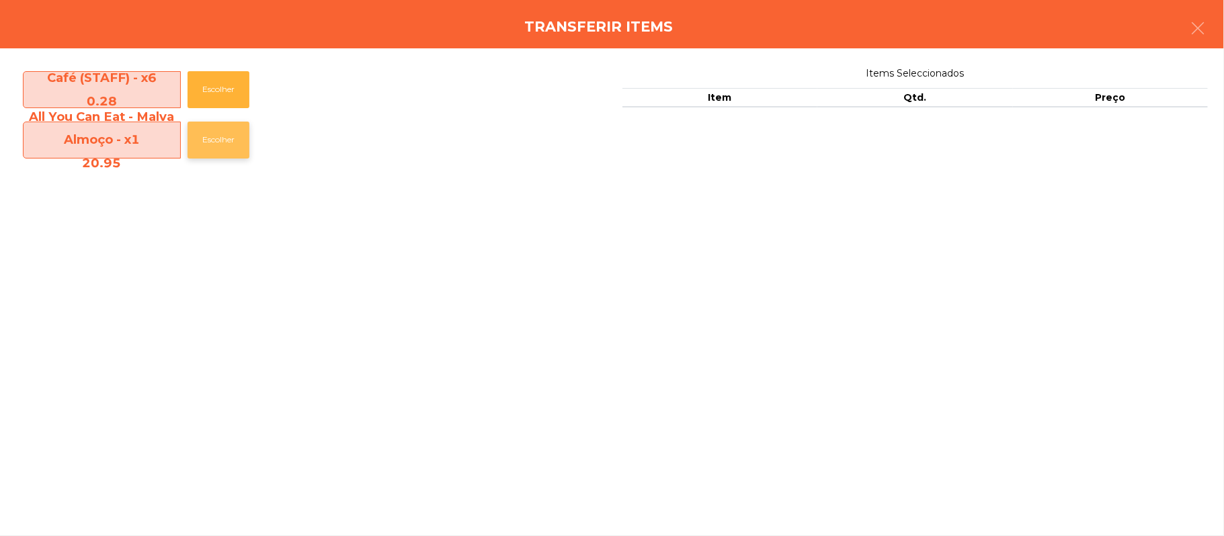
click at [224, 145] on button "Escolher" at bounding box center [219, 140] width 62 height 37
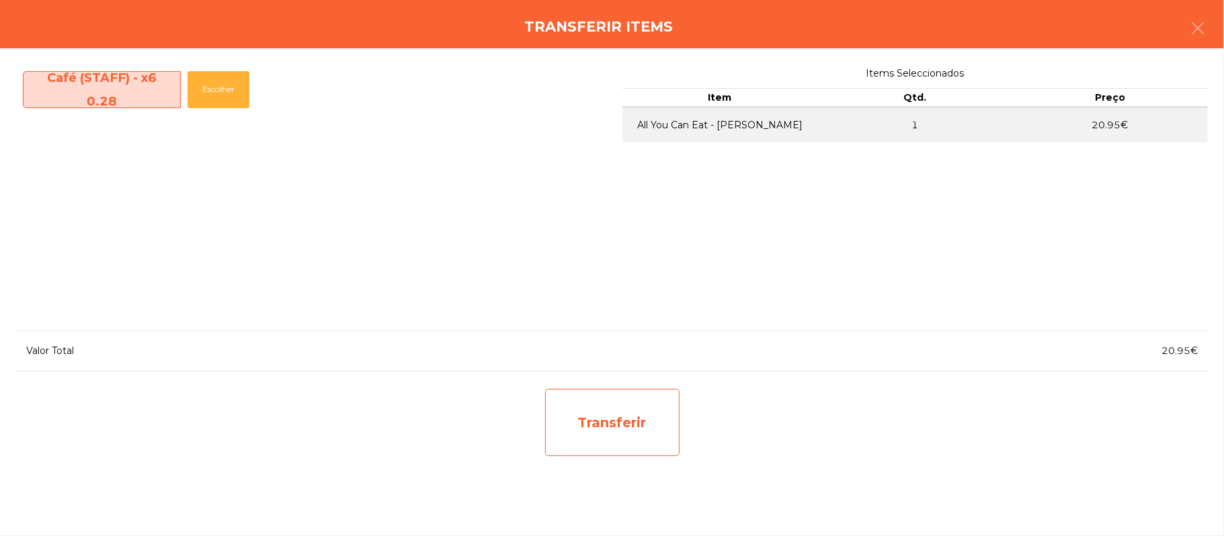
click at [634, 418] on div "Transferir" at bounding box center [612, 422] width 134 height 67
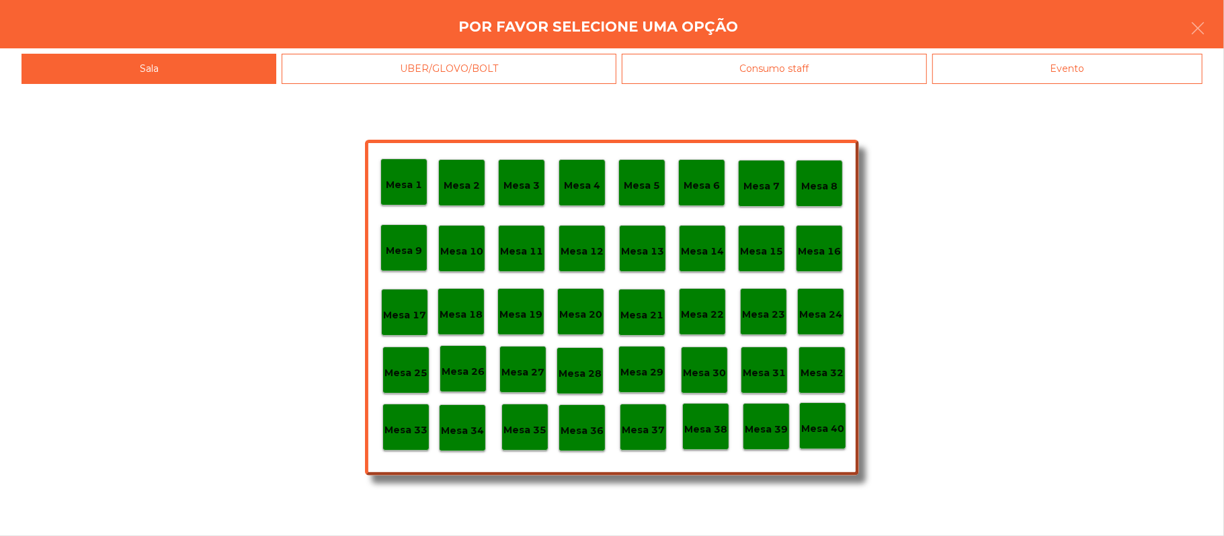
click at [647, 426] on p "Mesa 37" at bounding box center [643, 430] width 43 height 15
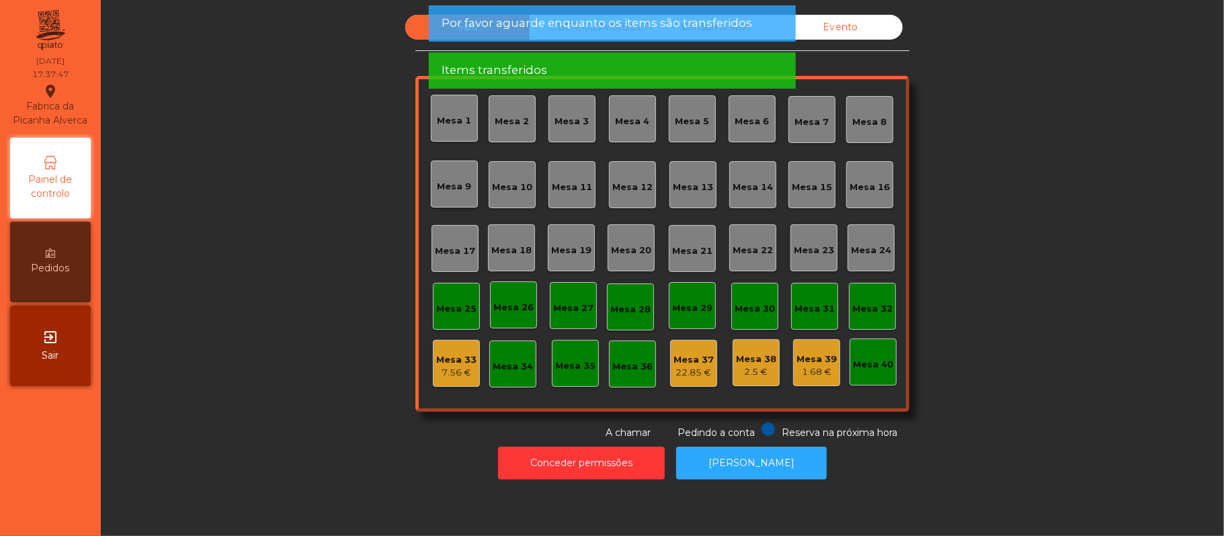
click at [694, 372] on div "22.85 €" at bounding box center [693, 372] width 40 height 13
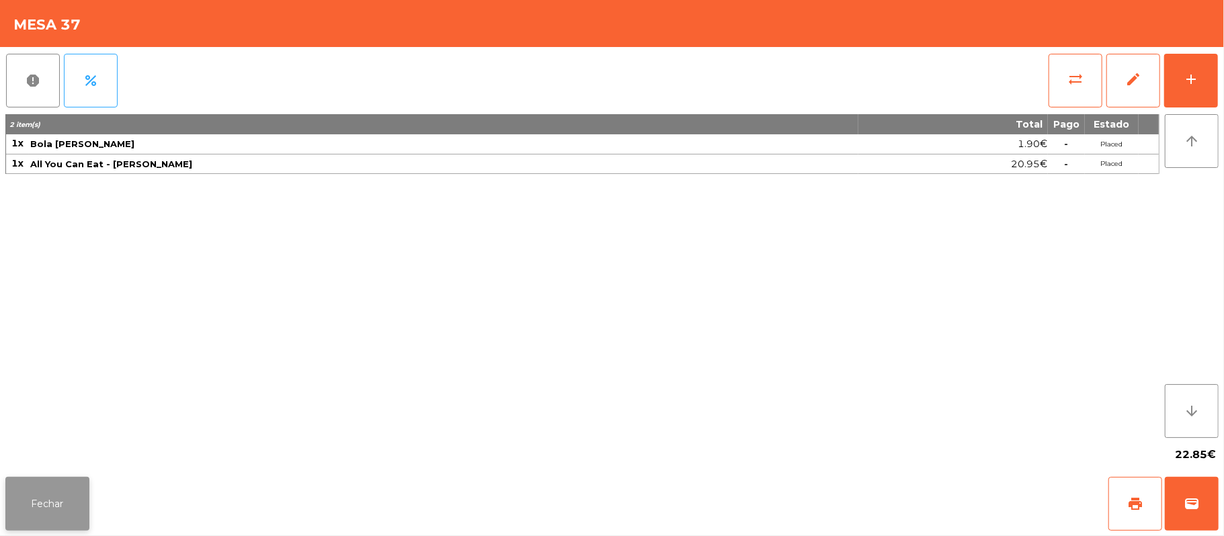
click at [52, 504] on button "Fechar" at bounding box center [47, 504] width 84 height 54
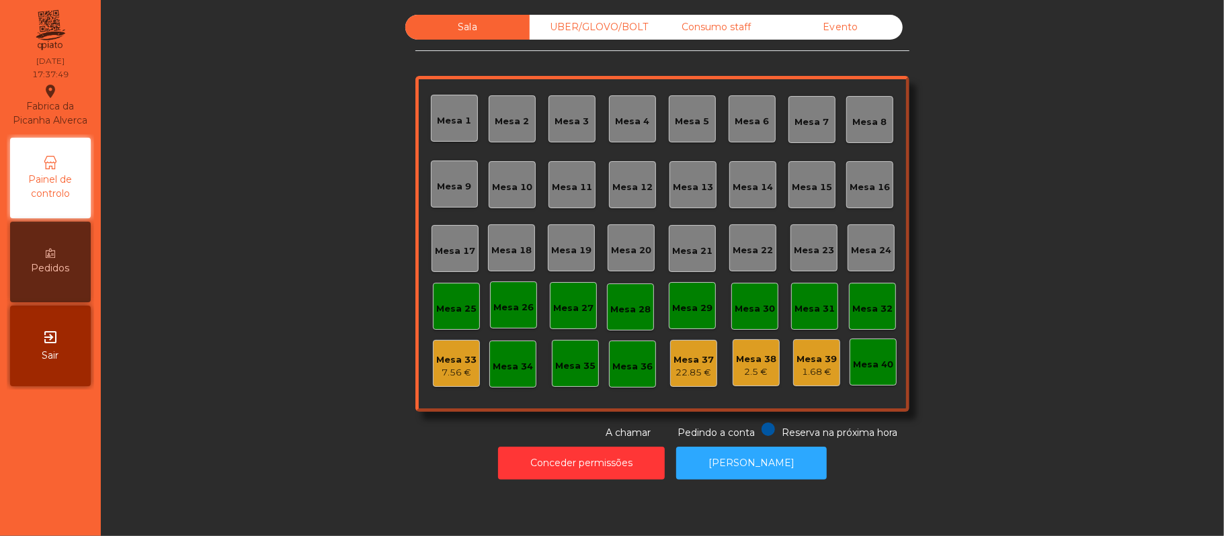
click at [816, 371] on div "1.68 €" at bounding box center [816, 372] width 40 height 13
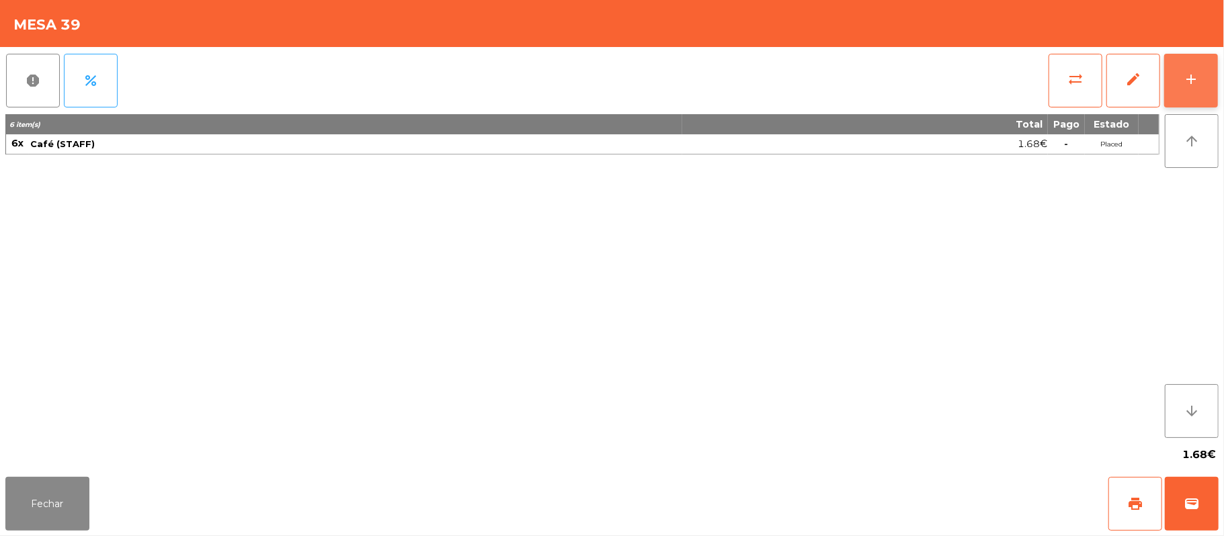
click at [1184, 81] on div "add" at bounding box center [1191, 79] width 16 height 16
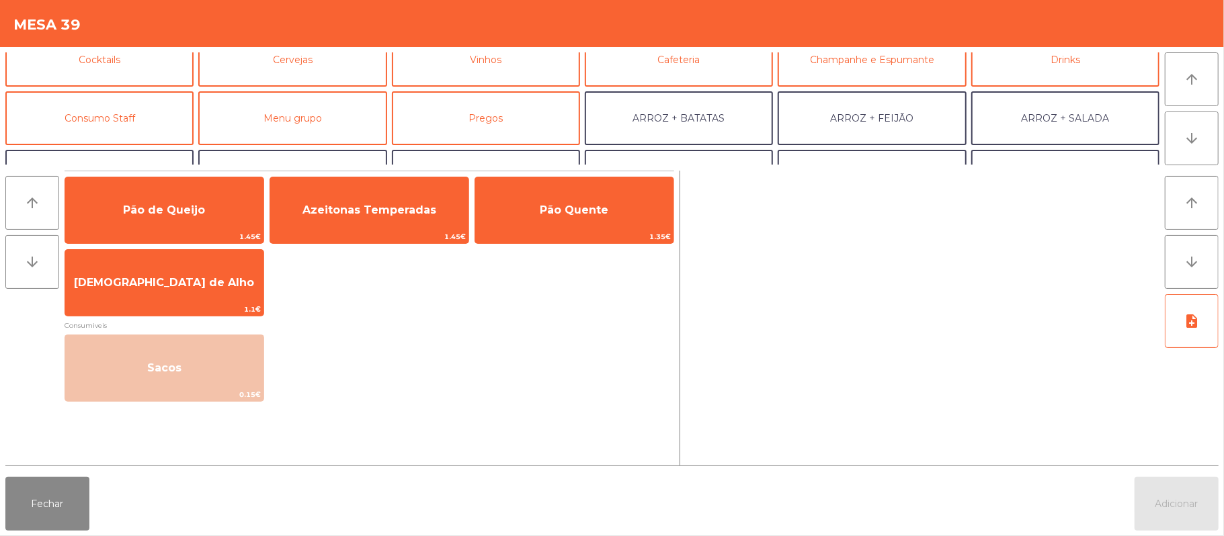
scroll to position [92, 0]
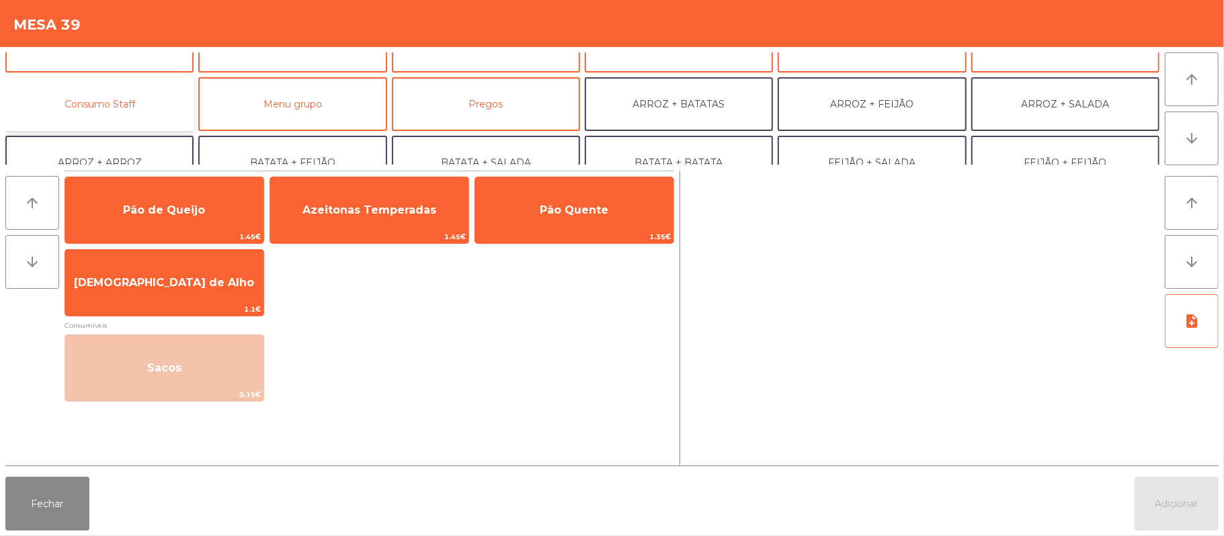
click at [132, 111] on button "Consumo Staff" at bounding box center [99, 104] width 188 height 54
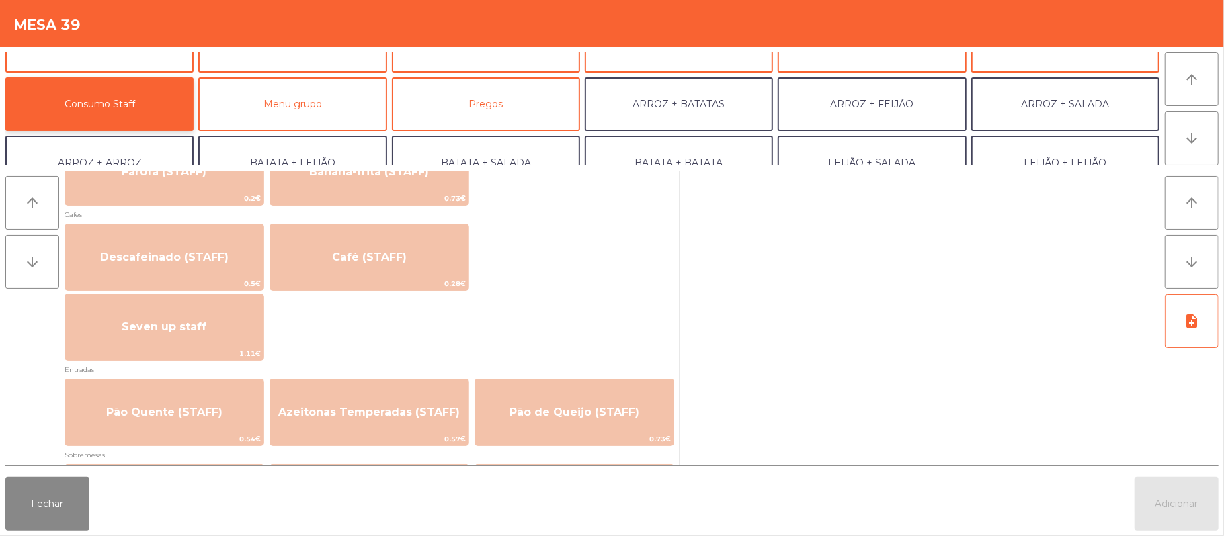
scroll to position [753, 0]
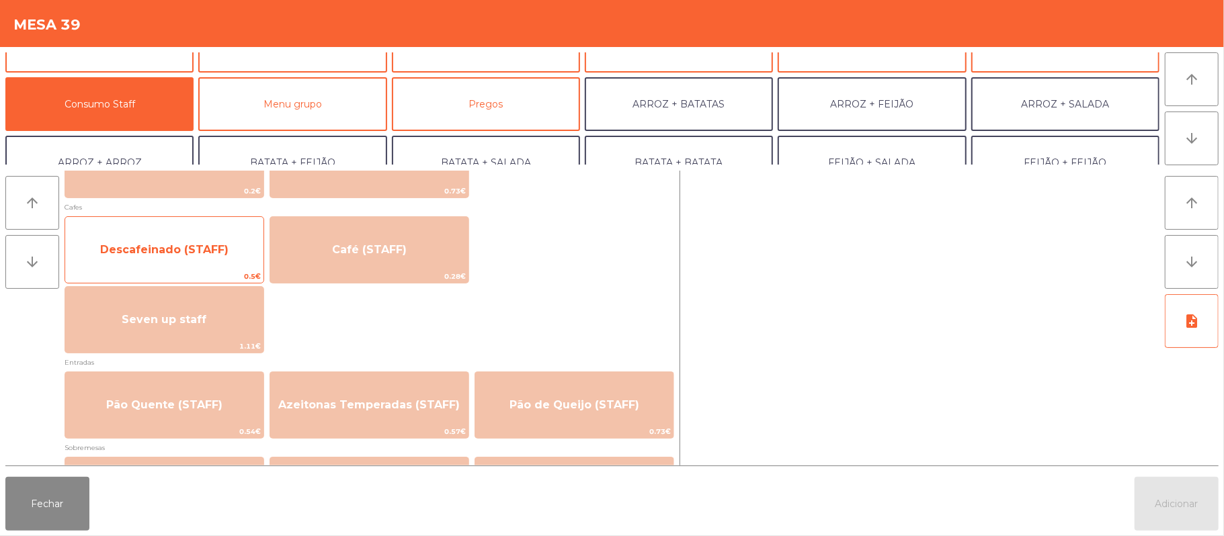
click at [212, 253] on span "Descafeinado (STAFF)" at bounding box center [164, 249] width 128 height 13
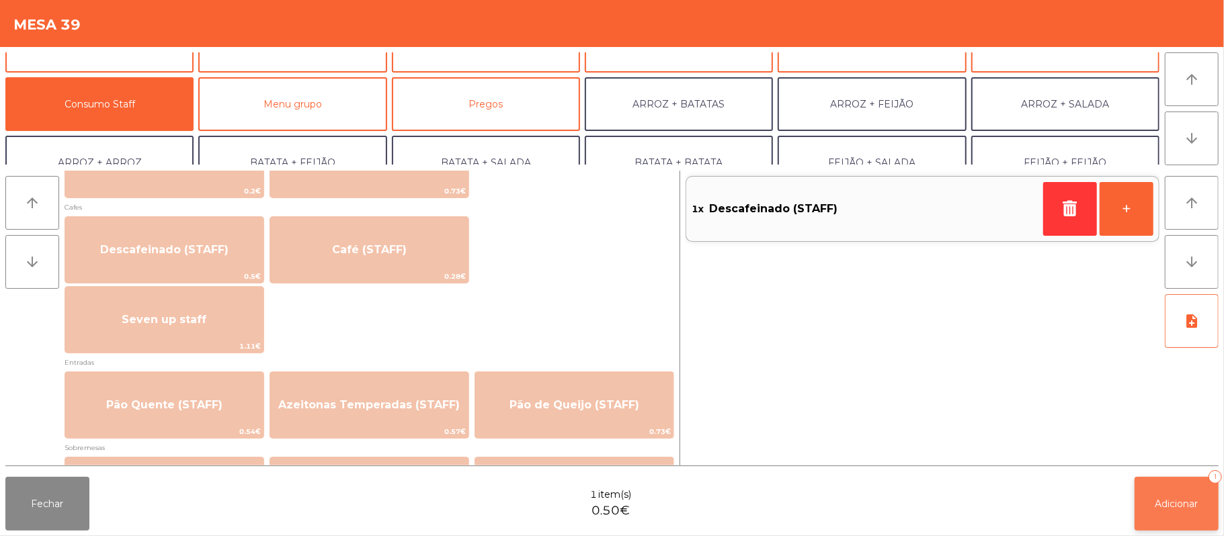
click at [1152, 477] on button "Adicionar 1" at bounding box center [1177, 504] width 84 height 54
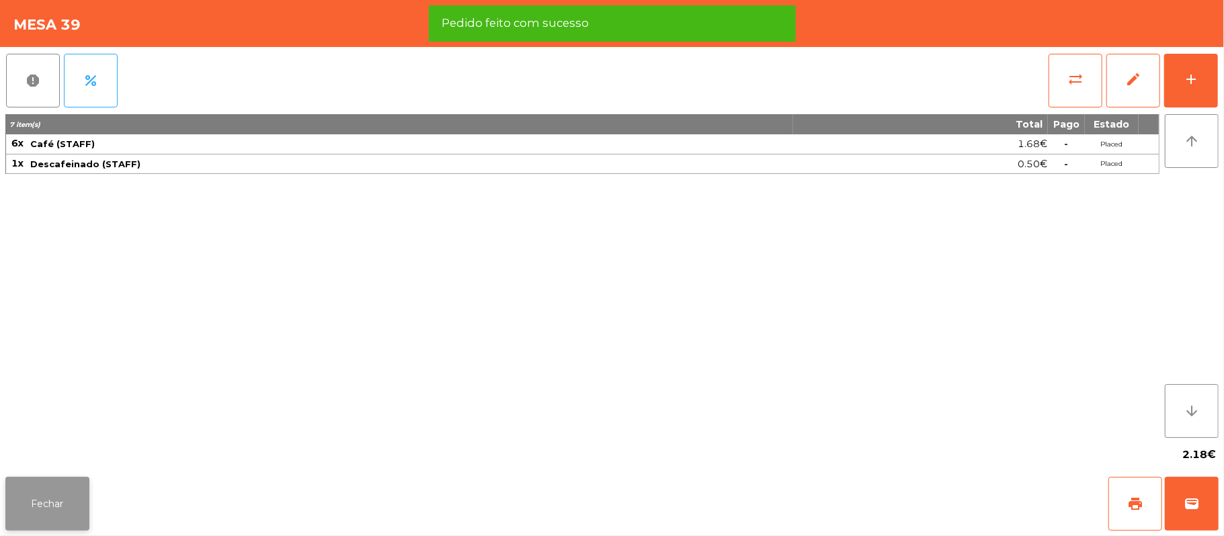
click at [65, 505] on button "Fechar" at bounding box center [47, 504] width 84 height 54
